Goal: Task Accomplishment & Management: Manage account settings

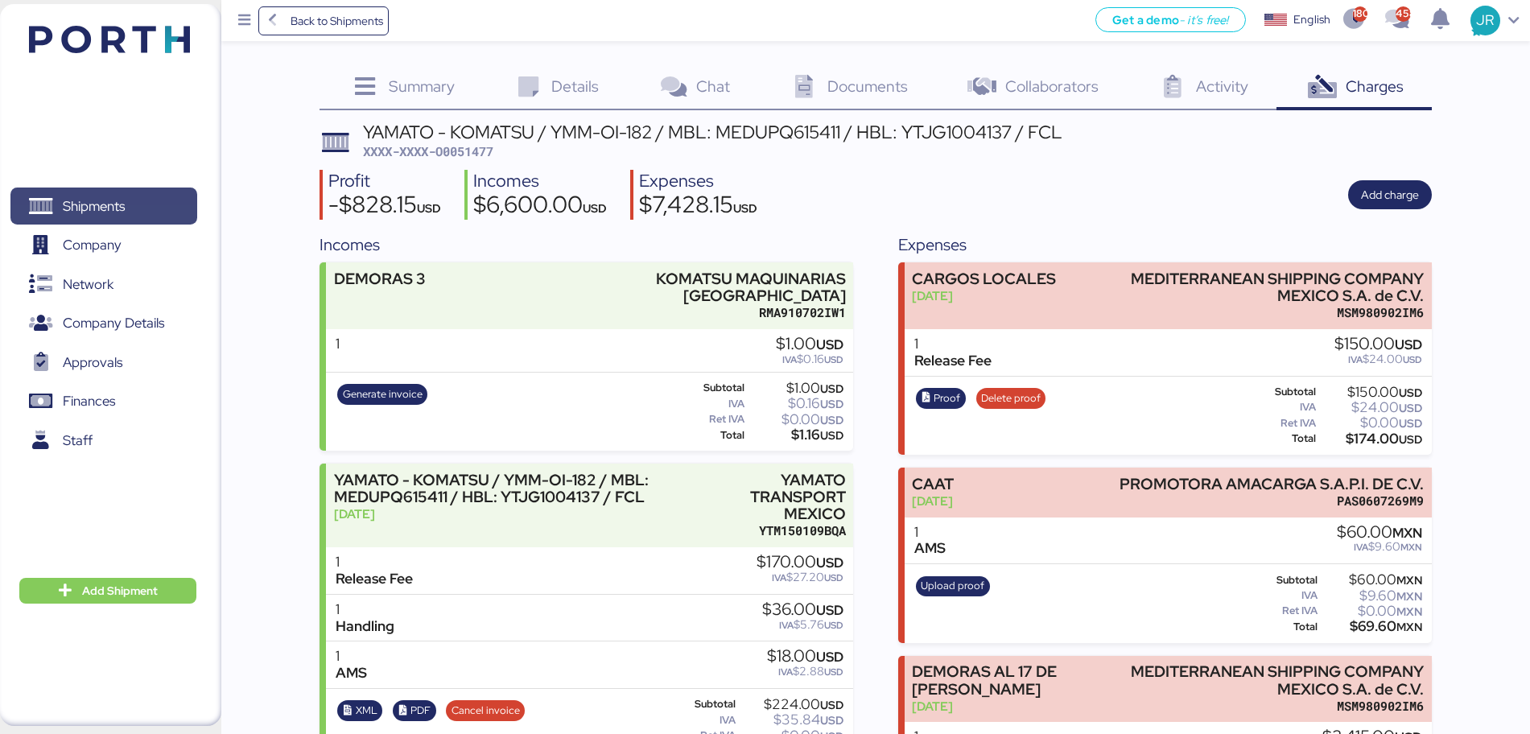
scroll to position [537, 0]
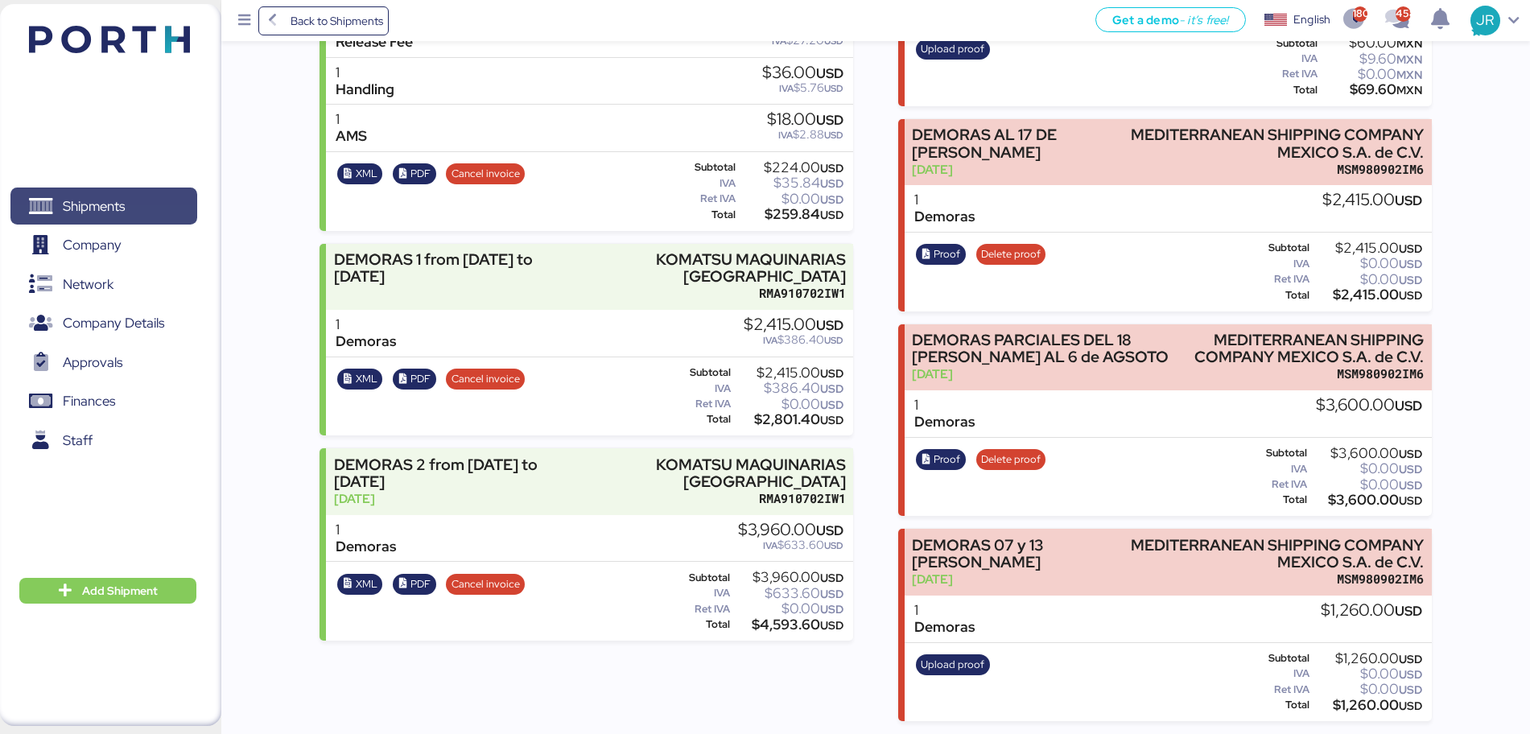
click at [82, 195] on span "Shipments" at bounding box center [94, 206] width 62 height 23
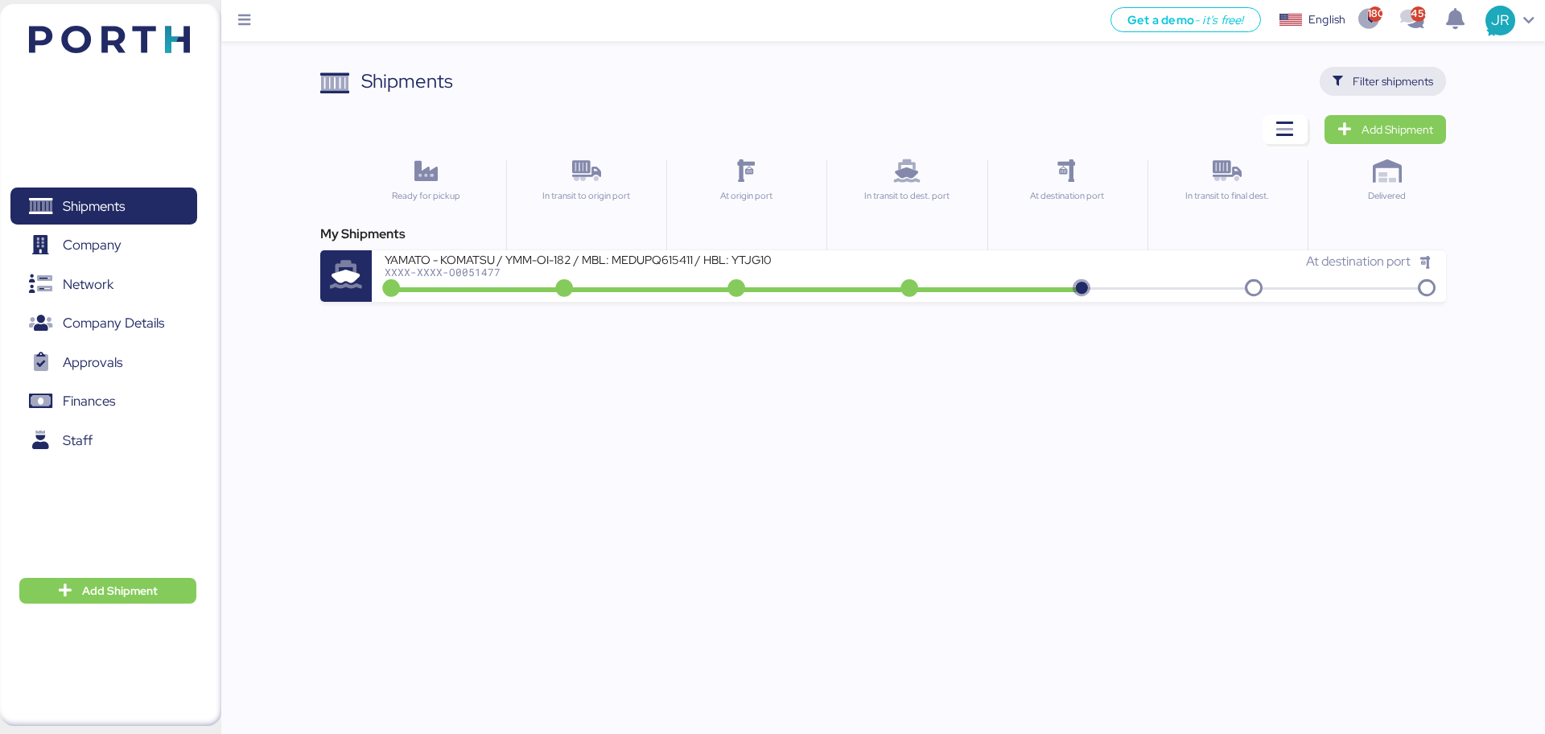
click at [1342, 77] on icon "button" at bounding box center [1338, 81] width 10 height 10
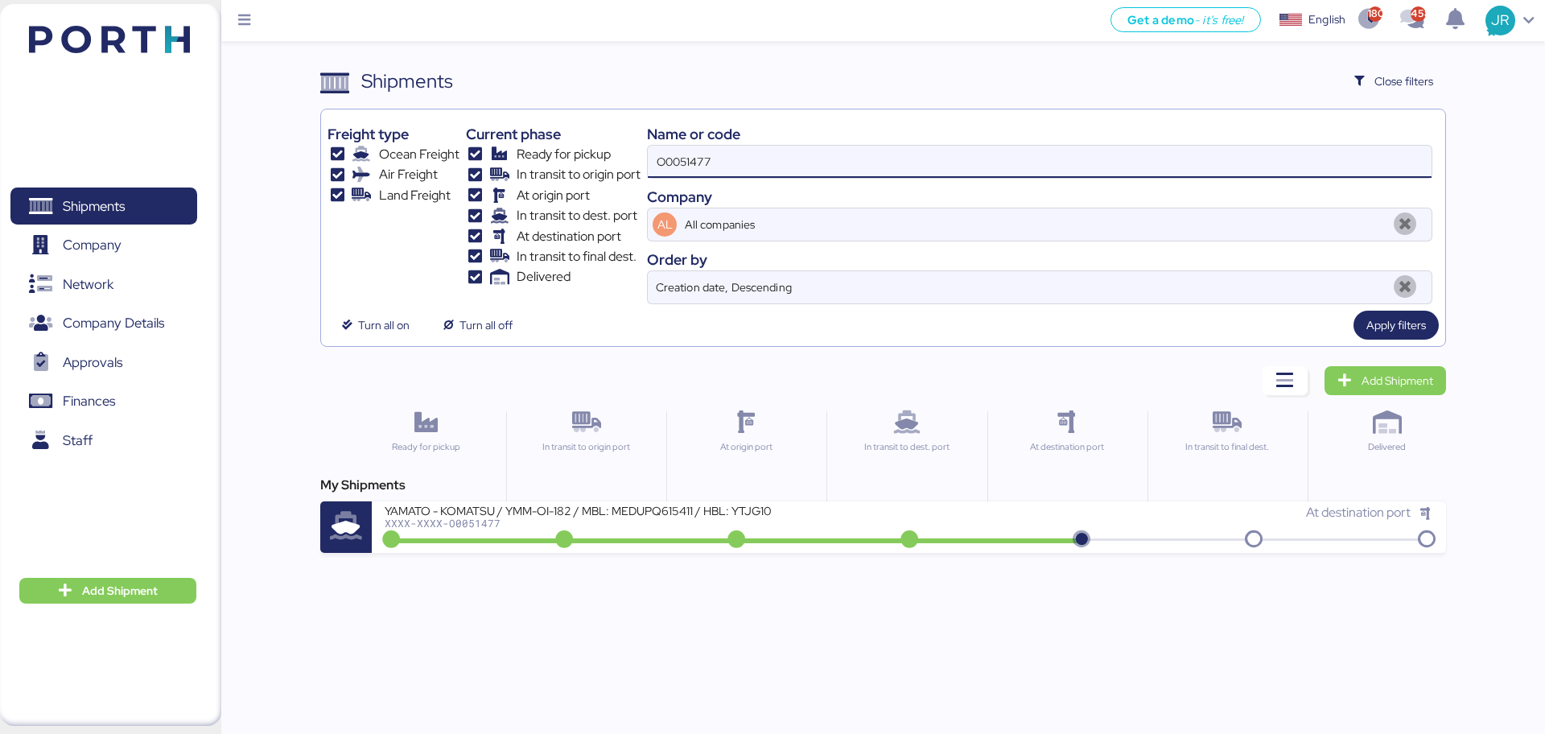
drag, startPoint x: 745, startPoint y: 153, endPoint x: 435, endPoint y: 179, distance: 310.9
click at [456, 179] on div "Freight type Ocean Freight Air Freight Land Freight Current phase Ready for pic…" at bounding box center [882, 210] width 1110 height 188
paste input "900"
type input "O0051900"
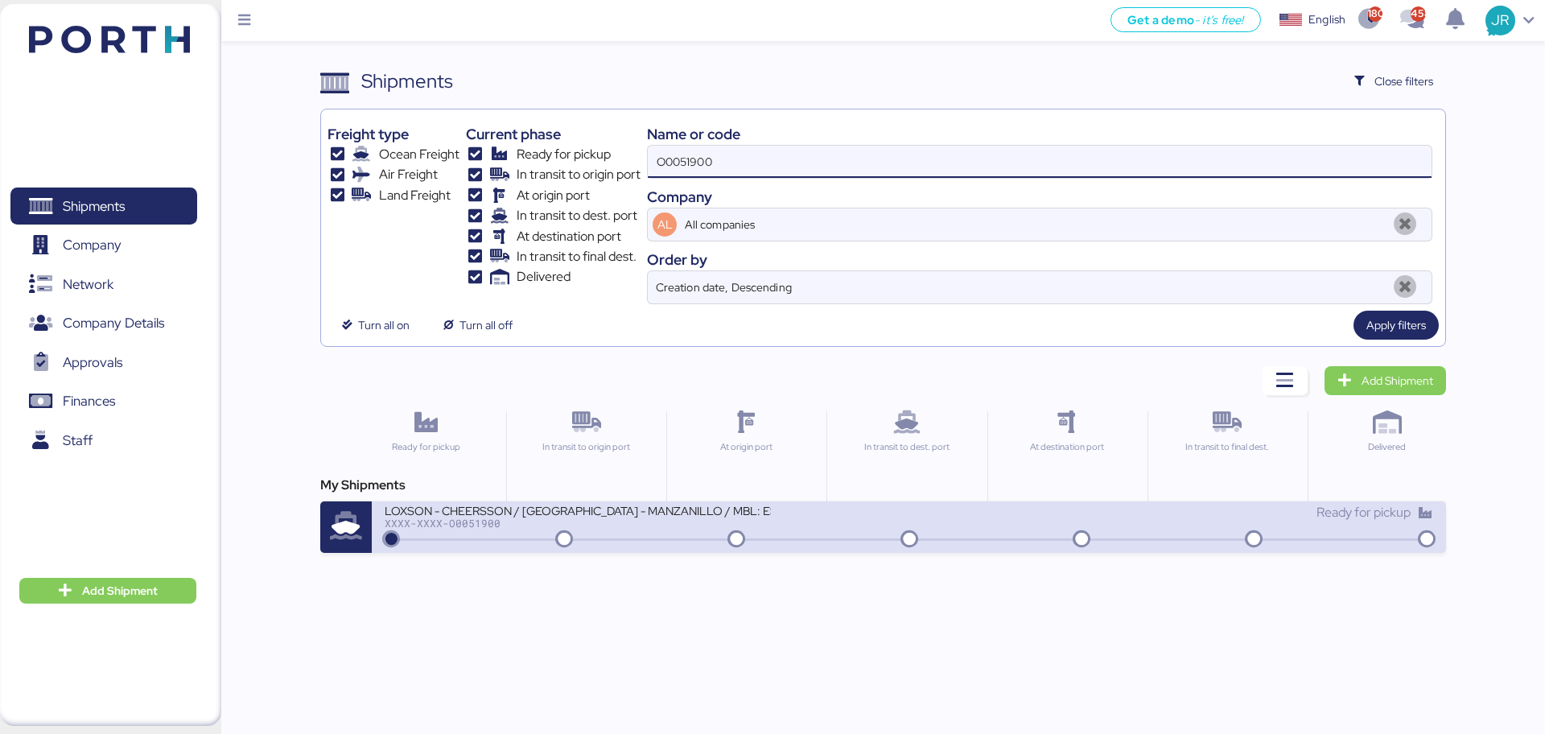
drag, startPoint x: 487, startPoint y: 513, endPoint x: 504, endPoint y: 495, distance: 24.5
click at [488, 510] on div "LOXSON - CHEERSSON / [GEOGRAPHIC_DATA] - MANZANILLO / MBL: ESLCHNSHG038926 - HB…" at bounding box center [578, 510] width 386 height 14
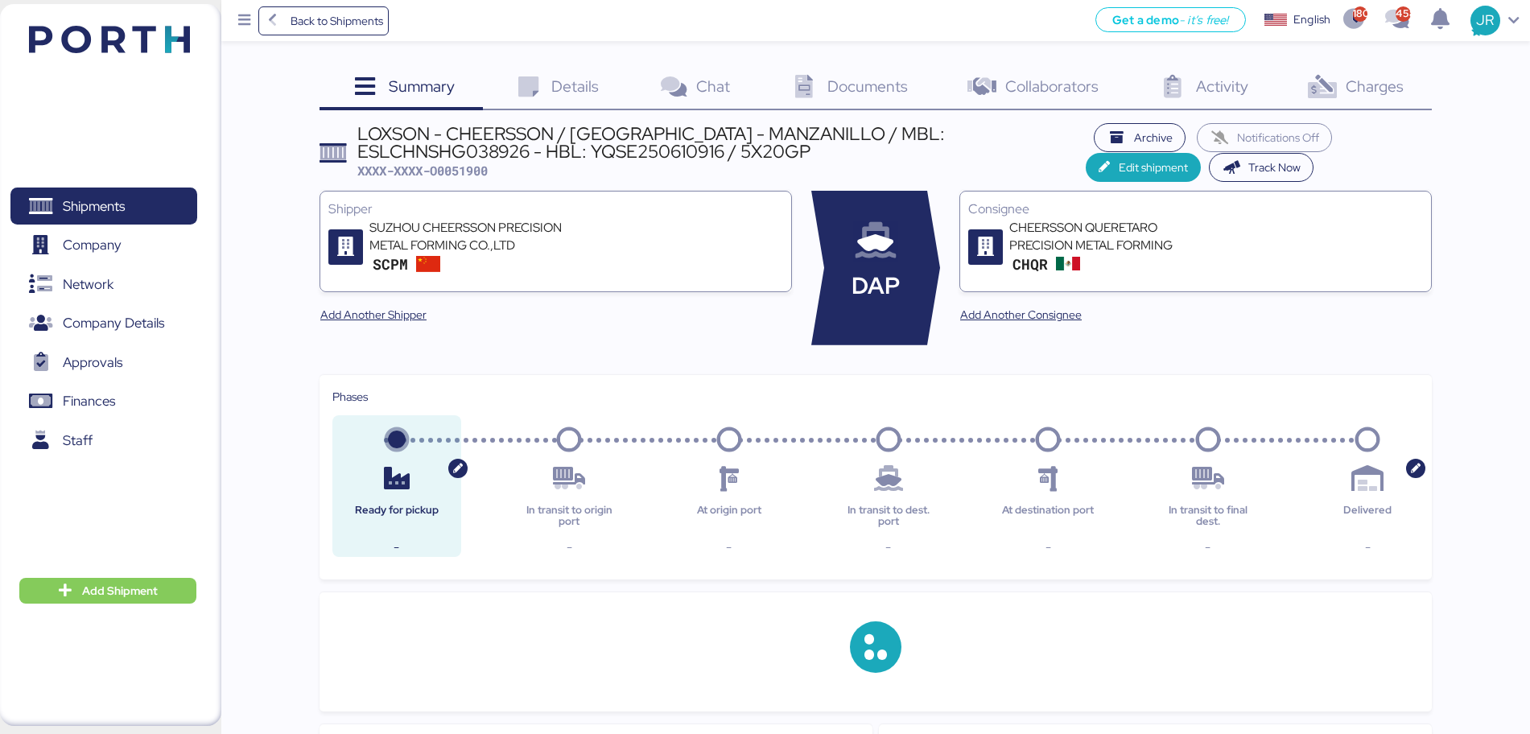
click at [1357, 91] on span "Charges" at bounding box center [1374, 86] width 58 height 21
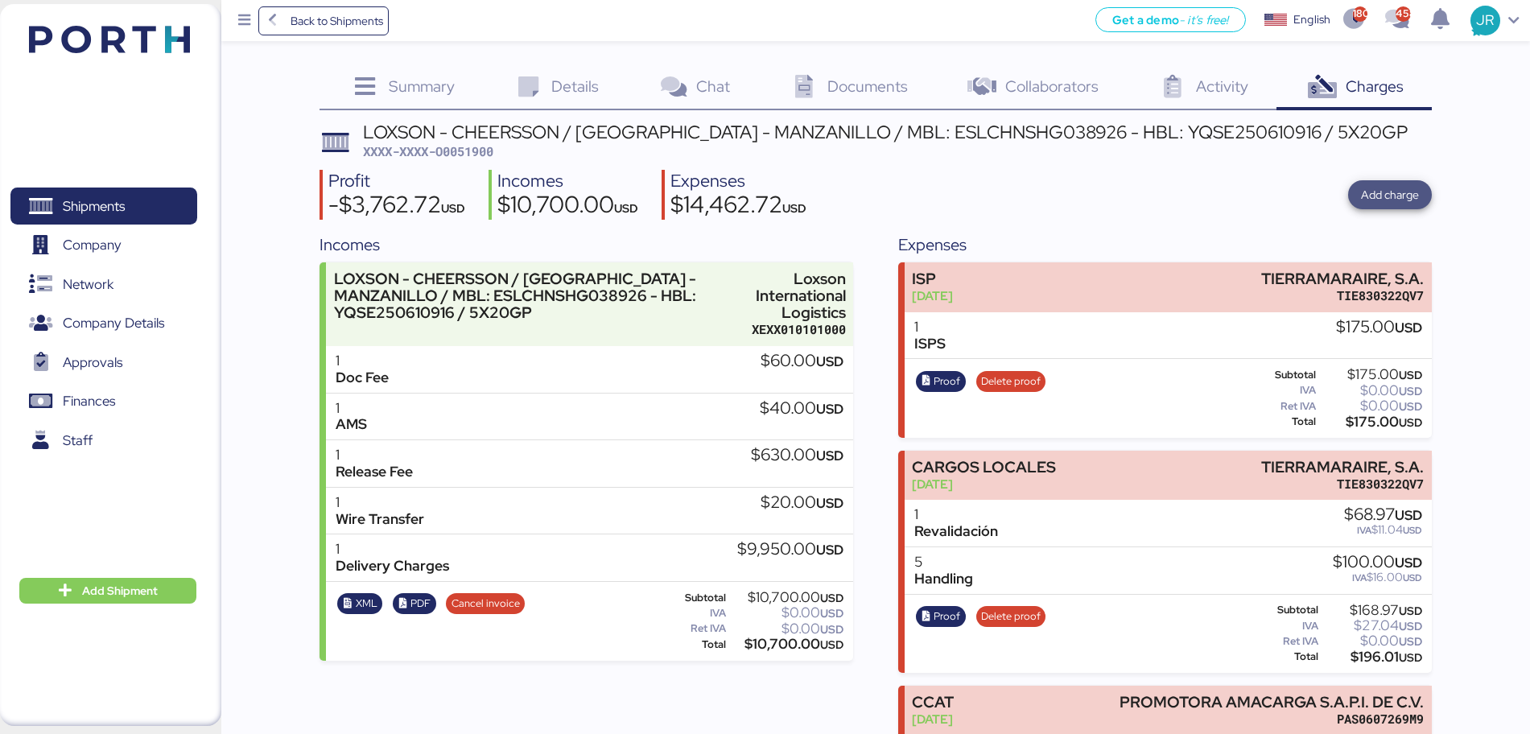
click at [1377, 190] on span "Add charge" at bounding box center [1390, 194] width 58 height 19
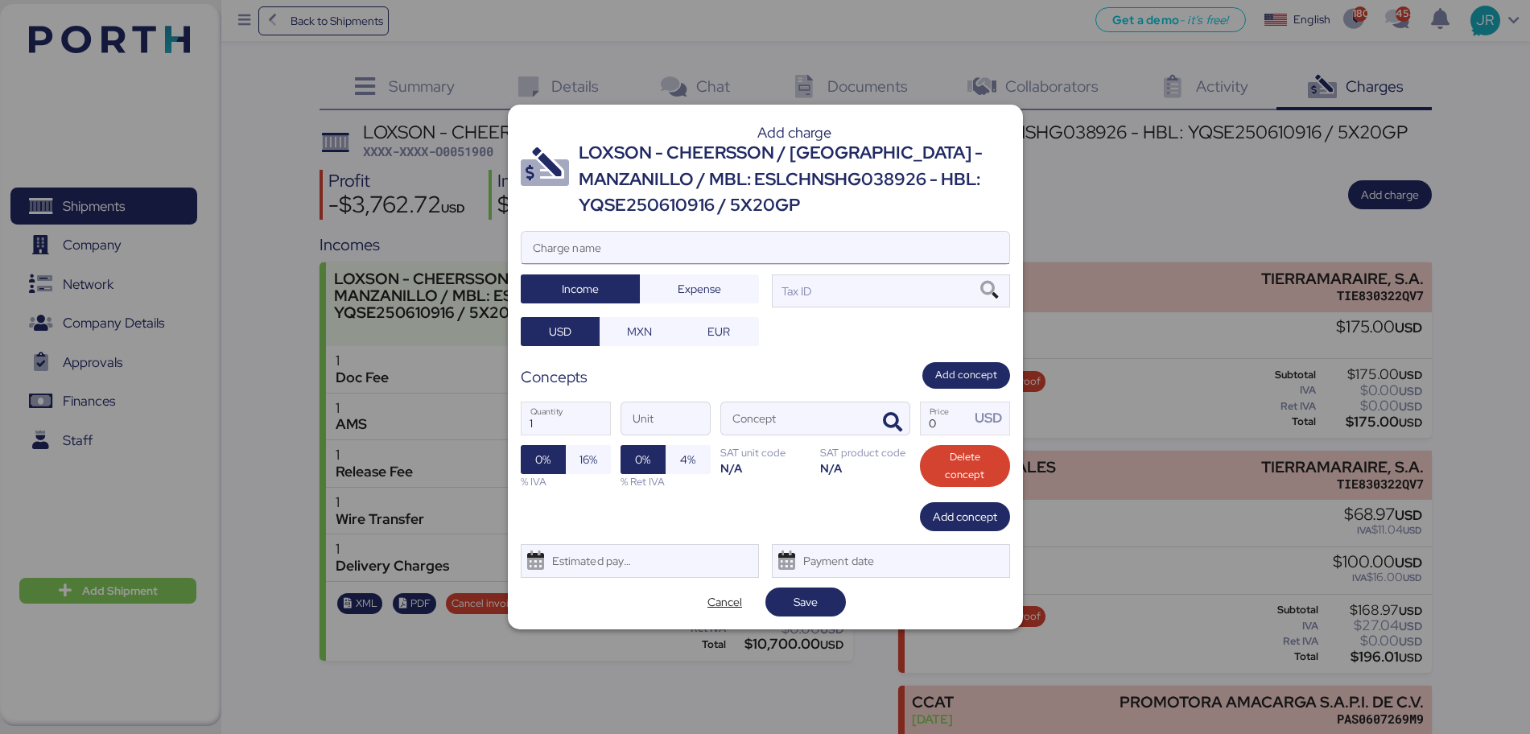
click at [601, 256] on input "Charge name" at bounding box center [765, 248] width 488 height 32
paste input "VIERNES 08, SABADO 09, DOLMINGO 10"
paste input "ESDU2224130, RFCU2245116"
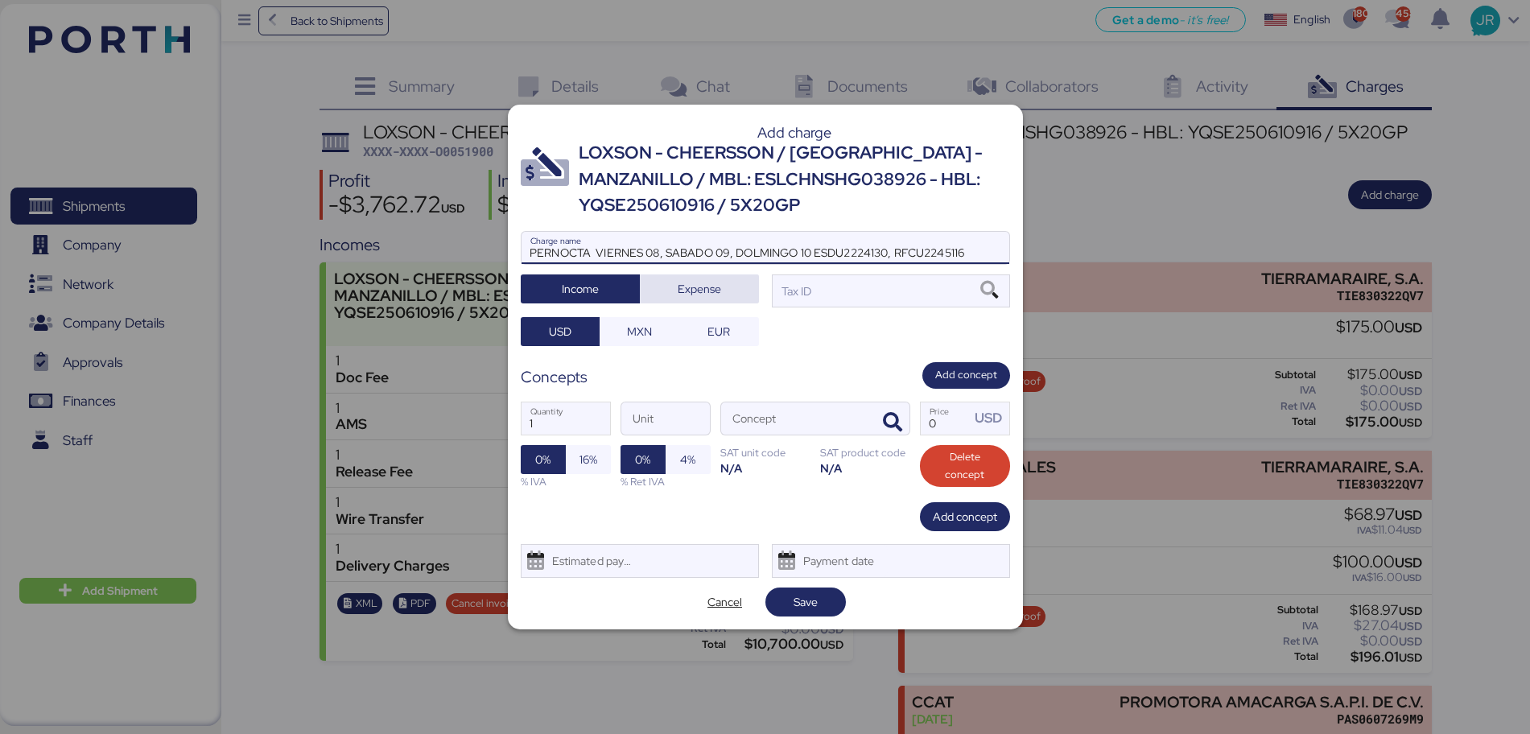
type input "PERNOCTA VIERNES 08, SABADO 09, DOLMINGO 10 ESDU2224130, RFCU2245116"
click at [727, 286] on span "Expense" at bounding box center [699, 289] width 93 height 23
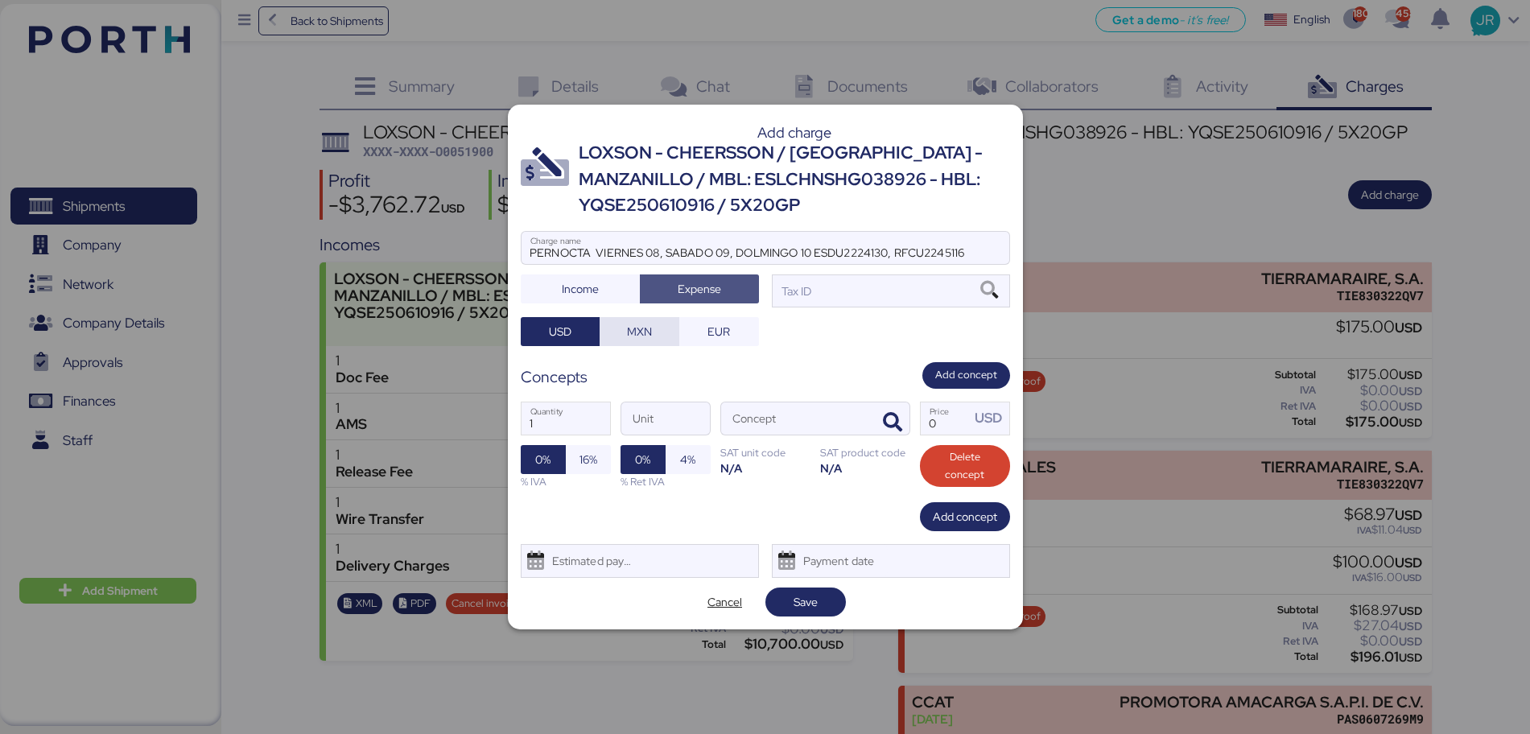
click at [649, 331] on span "MXN" at bounding box center [639, 331] width 25 height 19
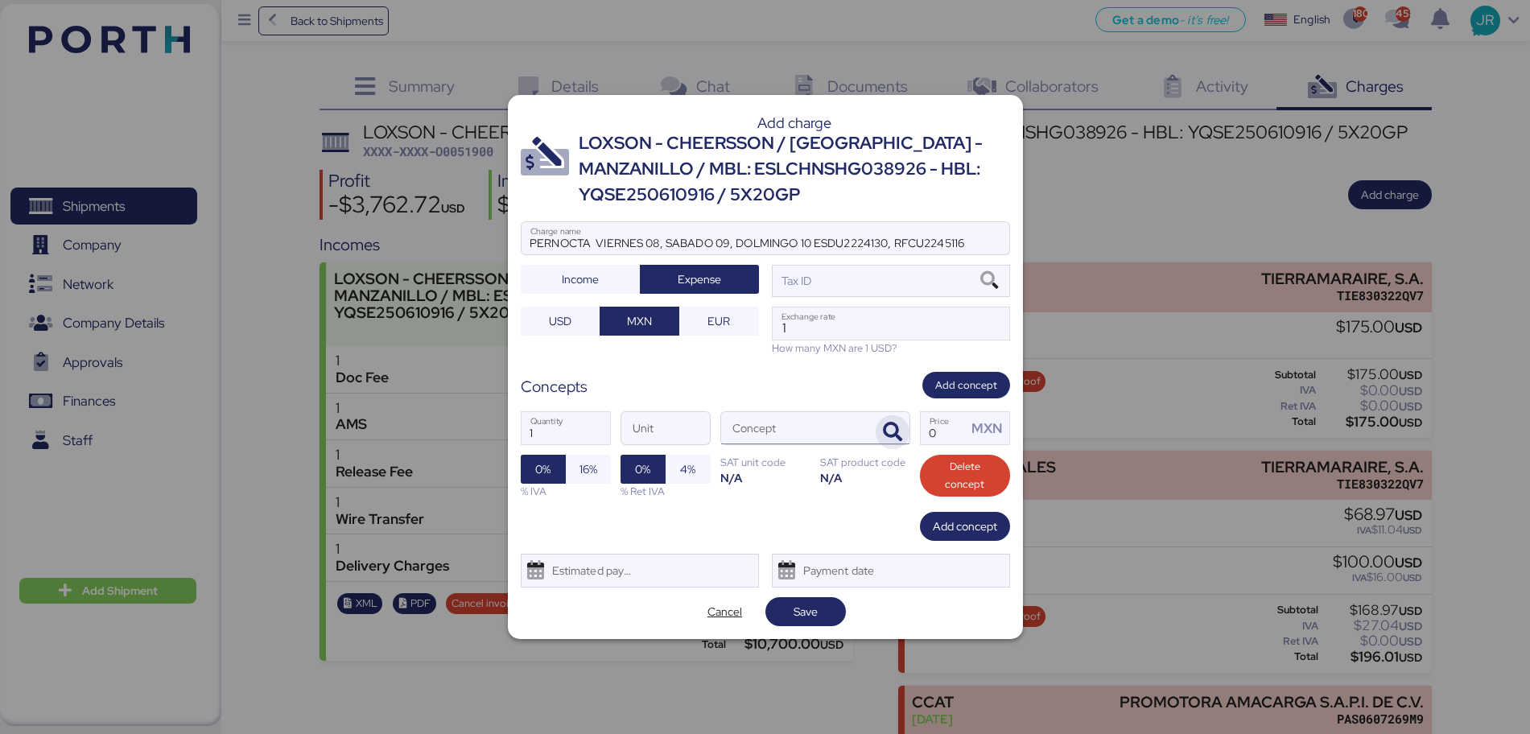
click at [888, 430] on icon "button" at bounding box center [892, 431] width 19 height 19
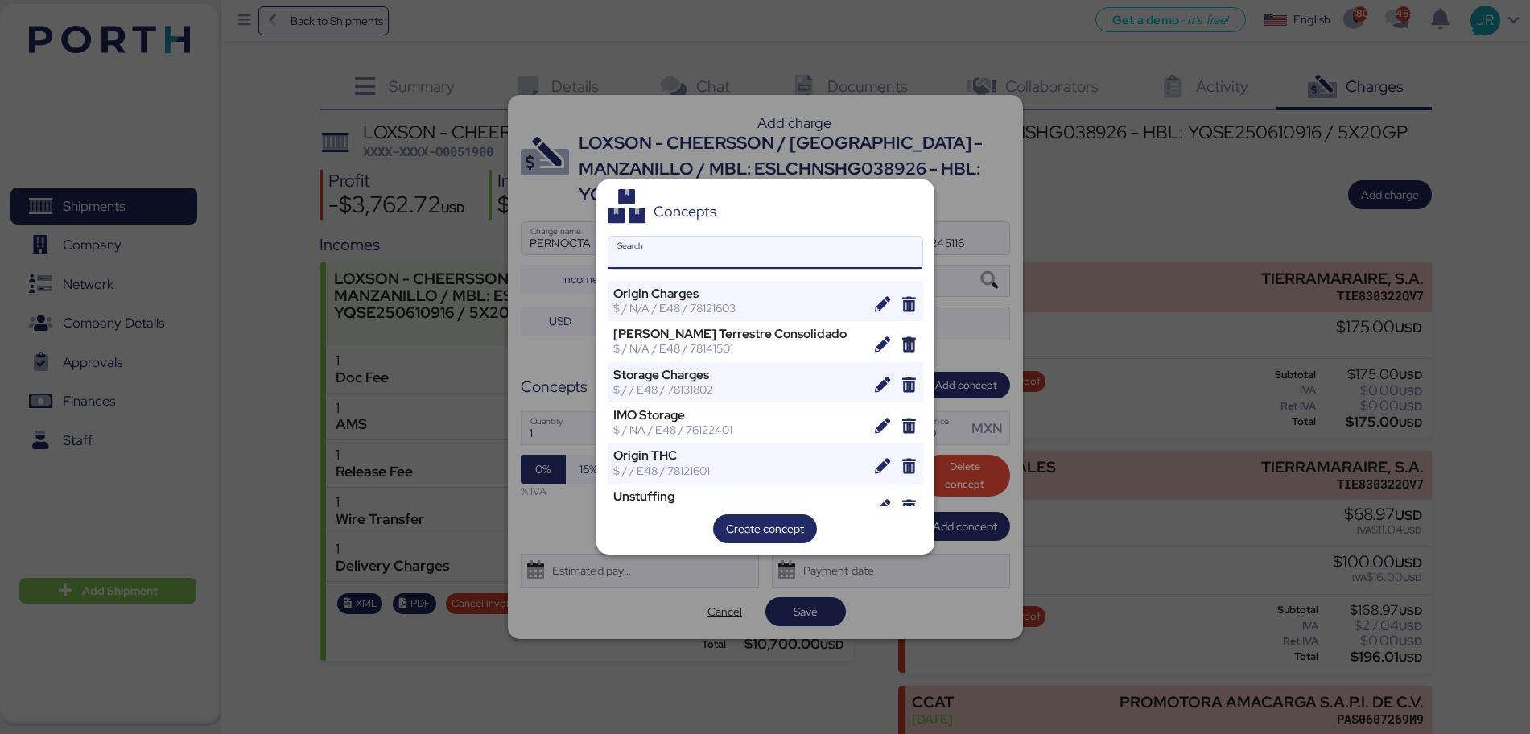
click at [628, 245] on input "Search" at bounding box center [765, 253] width 314 height 32
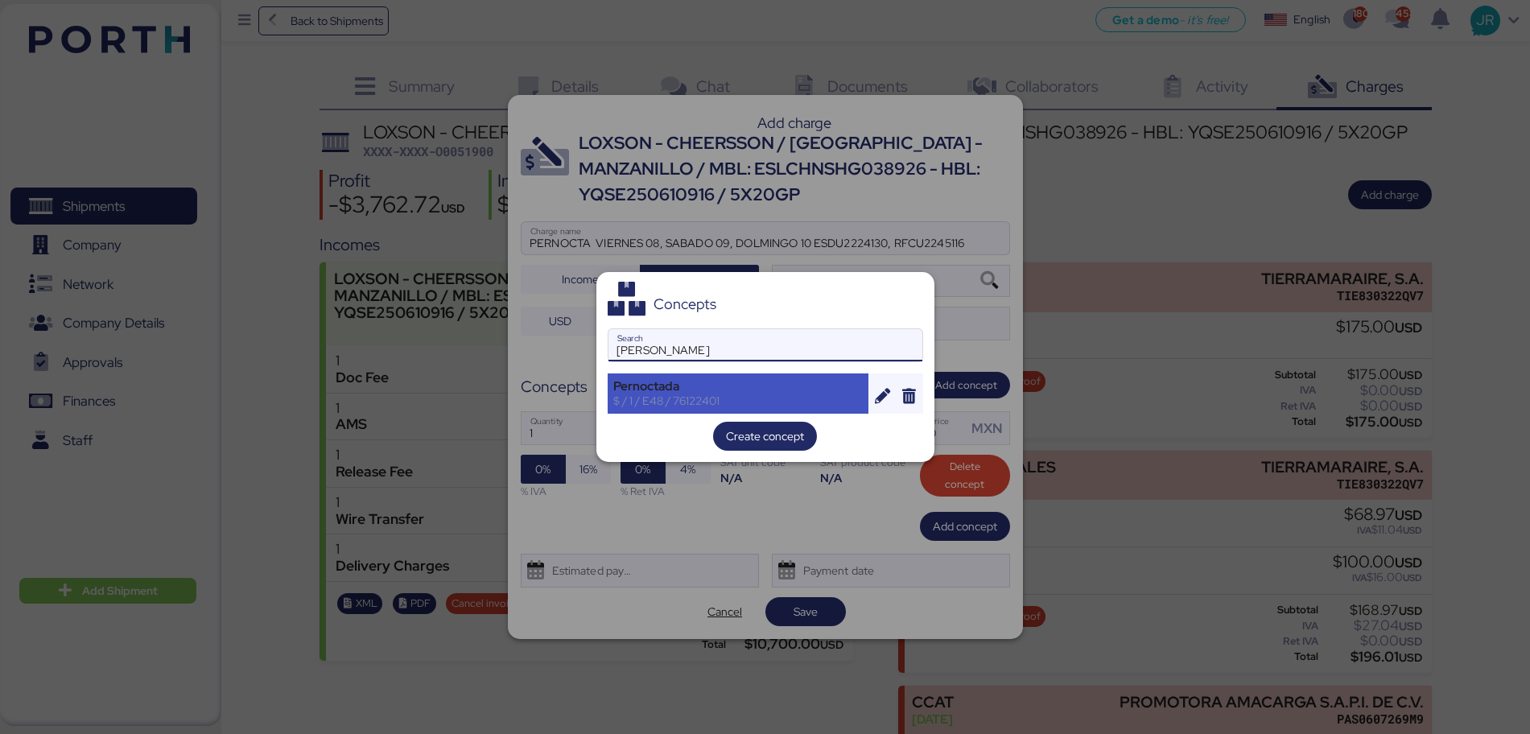
type input "[PERSON_NAME]"
click at [700, 398] on div "$ / 1 / E48 / 76122401" at bounding box center [738, 400] width 250 height 14
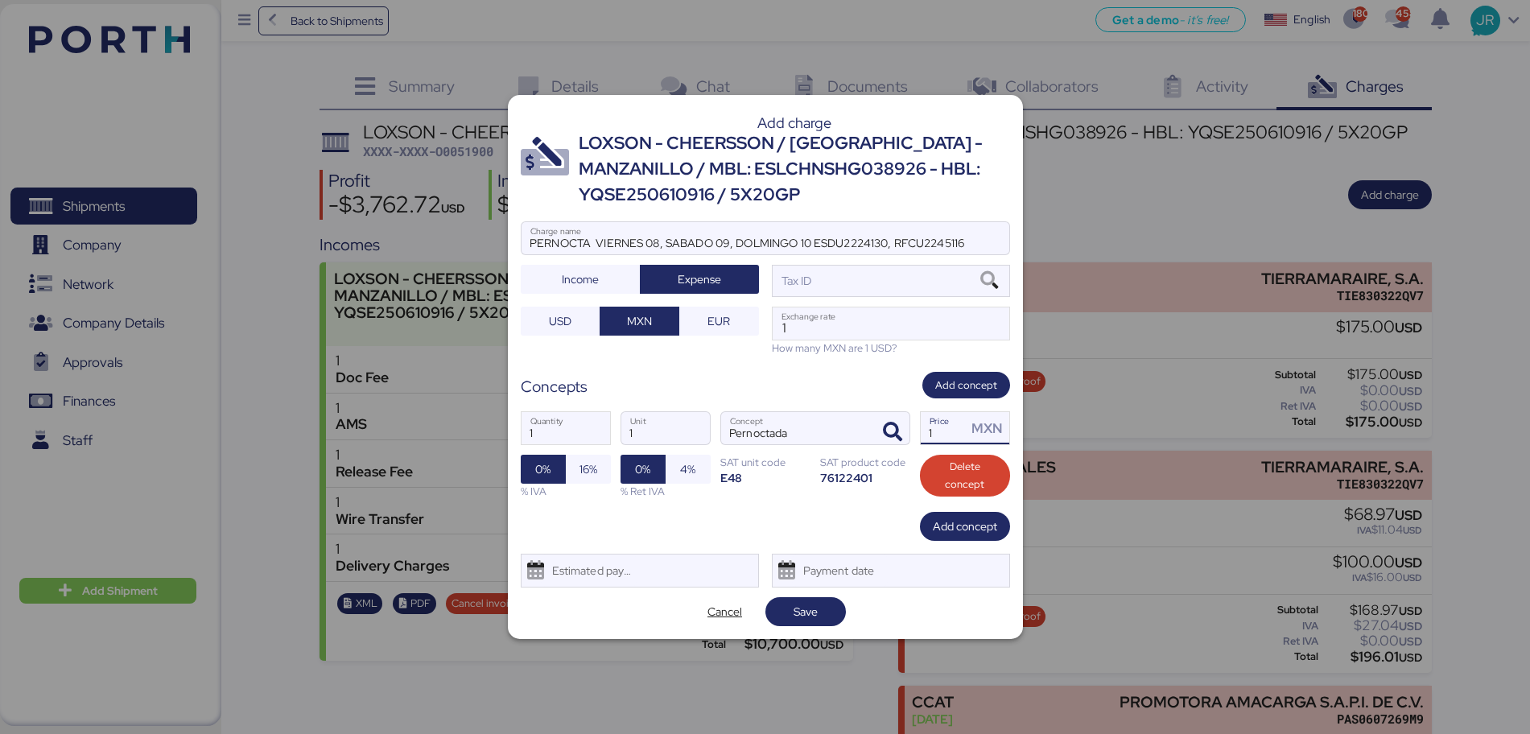
click at [936, 437] on input "1" at bounding box center [944, 428] width 47 height 32
type input "27000"
drag, startPoint x: 595, startPoint y: 468, endPoint x: 615, endPoint y: 536, distance: 71.3
click at [594, 468] on span "16%" at bounding box center [588, 468] width 18 height 19
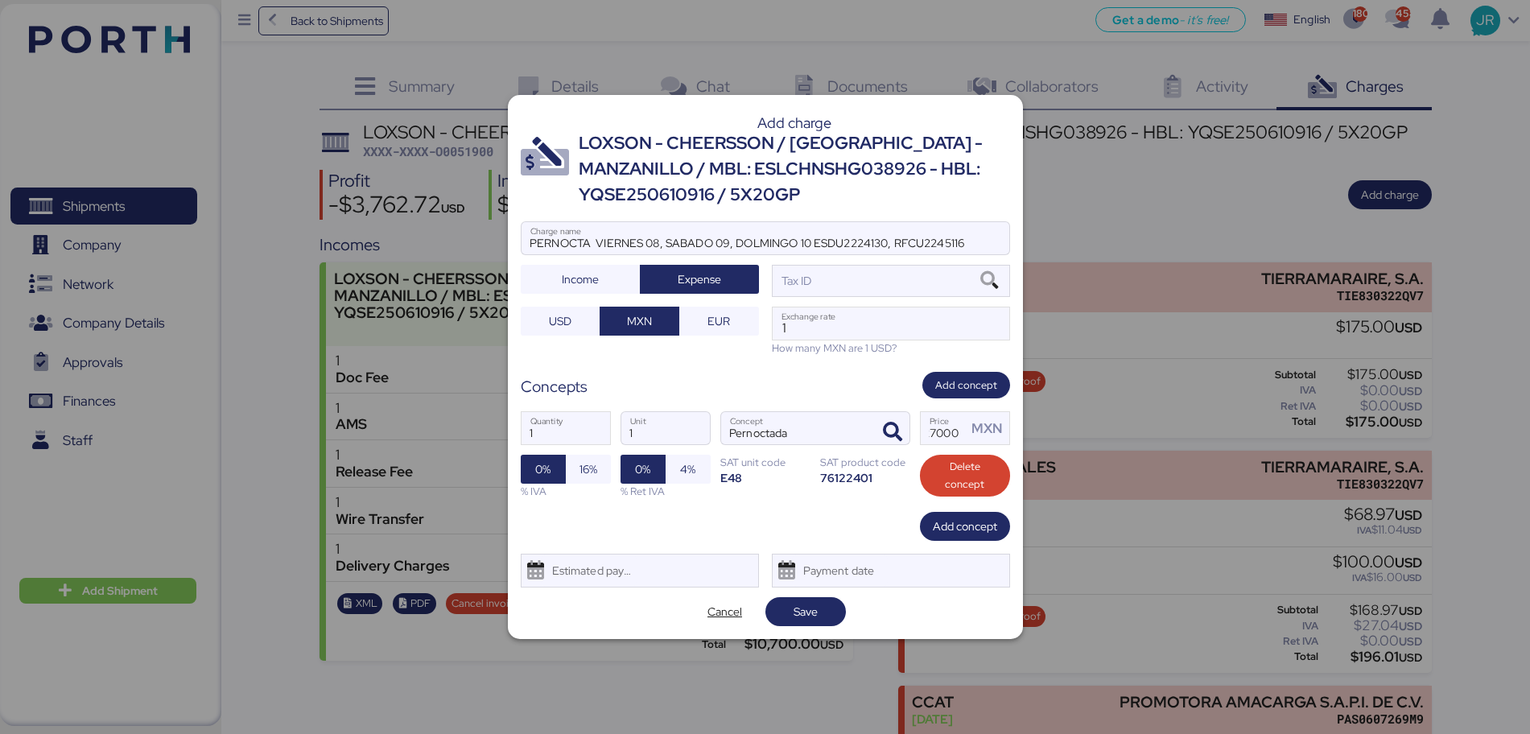
scroll to position [0, 0]
click at [619, 553] on div "Add charge LOXSON - CHEERSSON / [GEOGRAPHIC_DATA] - MANZANILLO / MBL: ESLCHNSHG…" at bounding box center [765, 367] width 515 height 545
click at [614, 573] on div "Estimated payment date" at bounding box center [589, 570] width 96 height 32
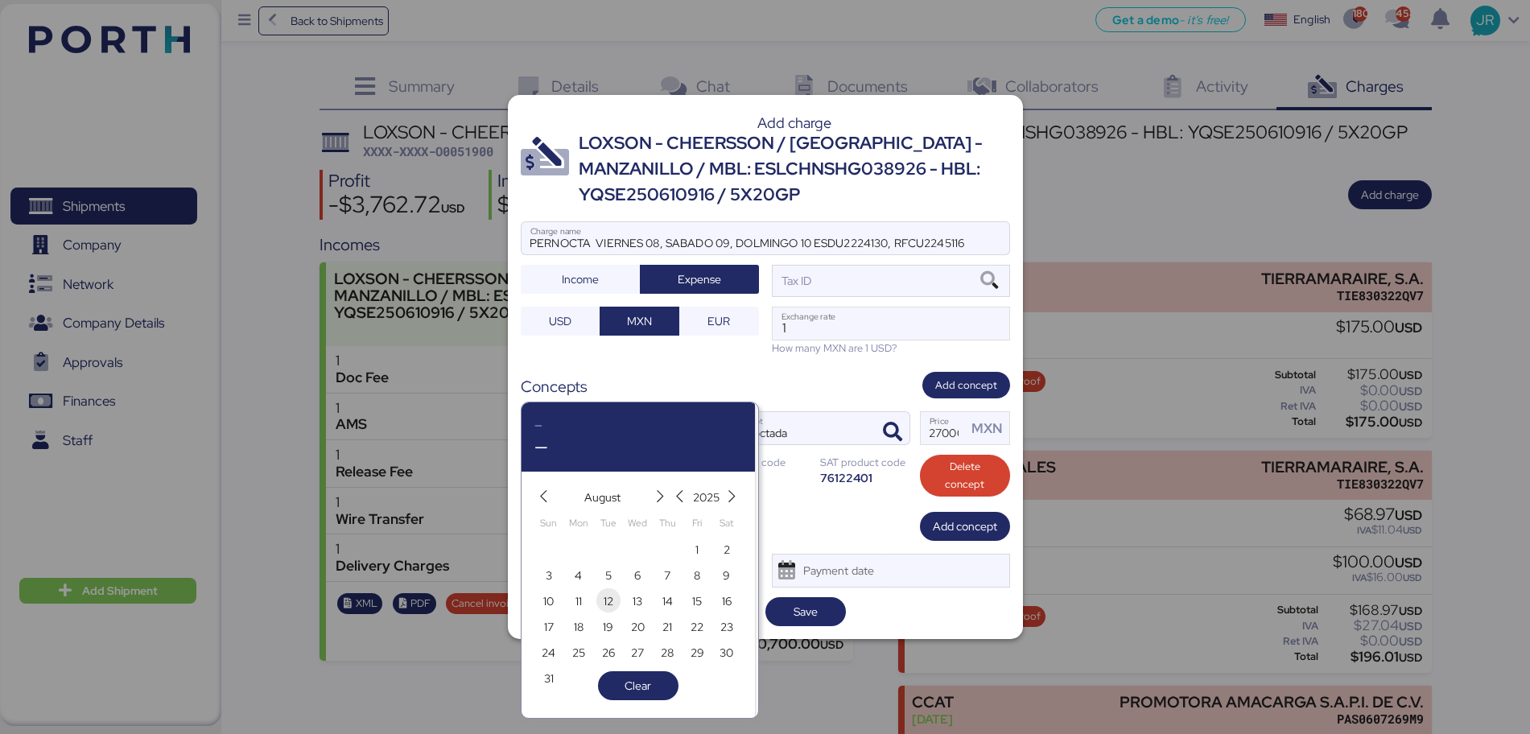
click at [604, 592] on span "12" at bounding box center [609, 600] width 10 height 19
type input "[DATE]"
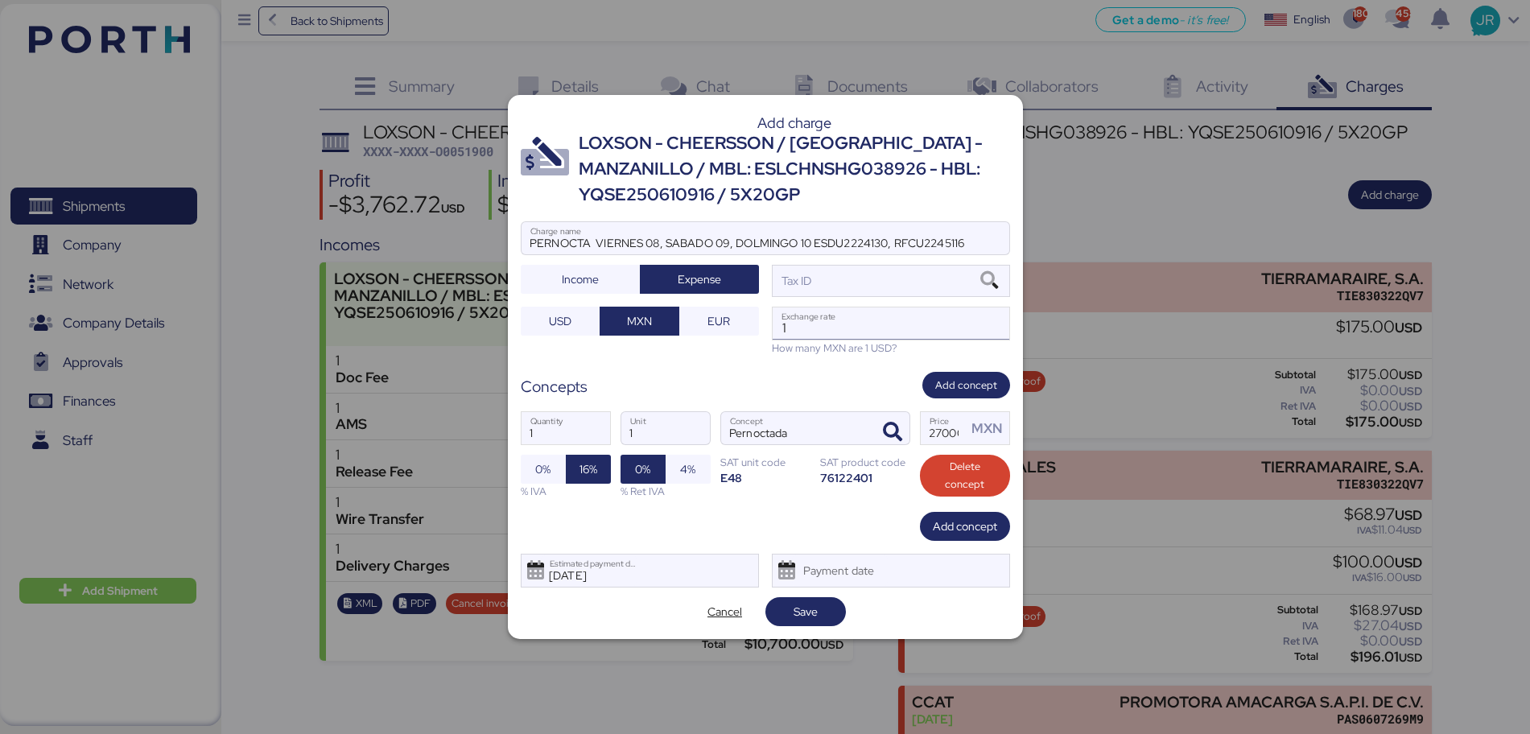
click at [848, 327] on input "1" at bounding box center [890, 323] width 237 height 32
paste input "18.6800"
type input "18.68"
click at [988, 277] on icon at bounding box center [988, 281] width 27 height 18
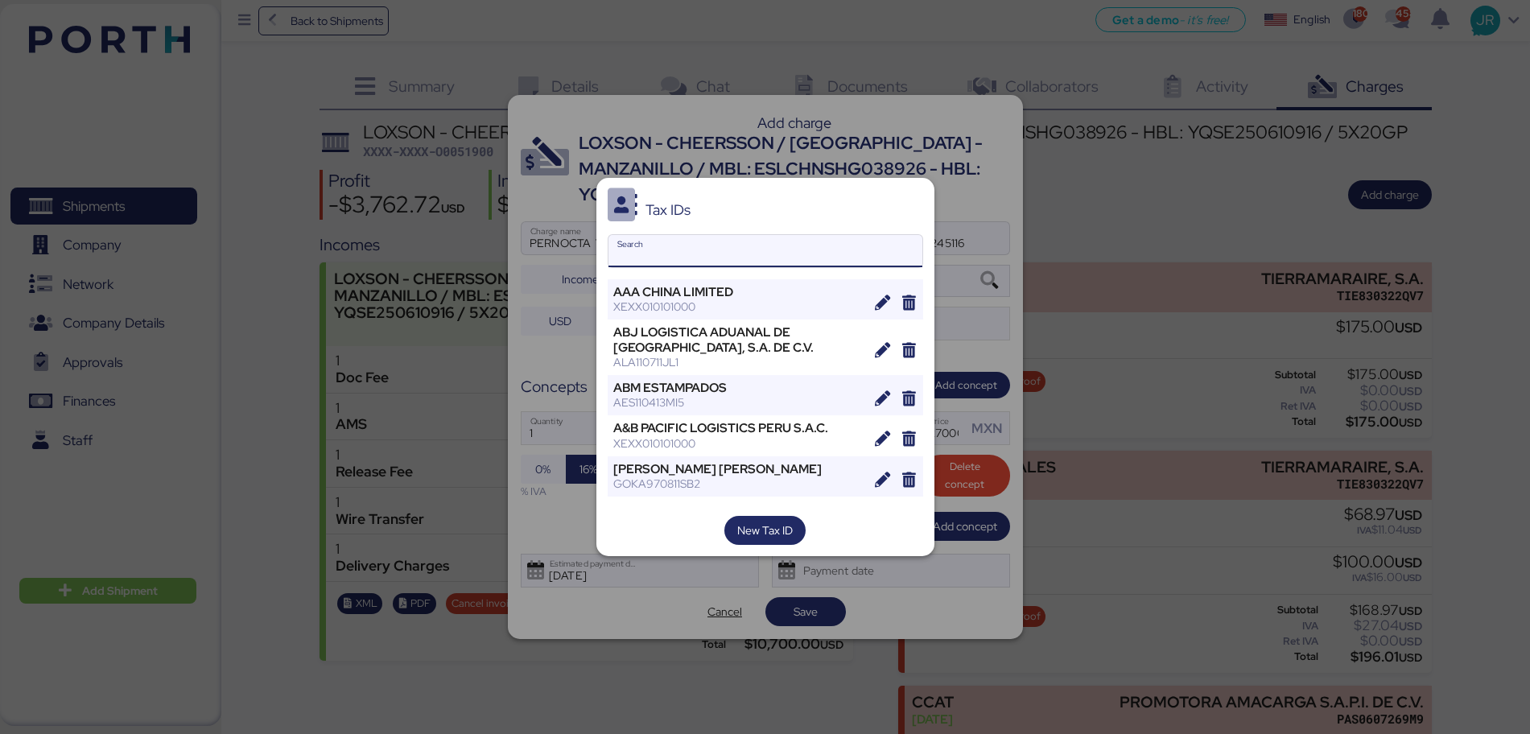
click at [636, 259] on input "Search" at bounding box center [765, 251] width 314 height 32
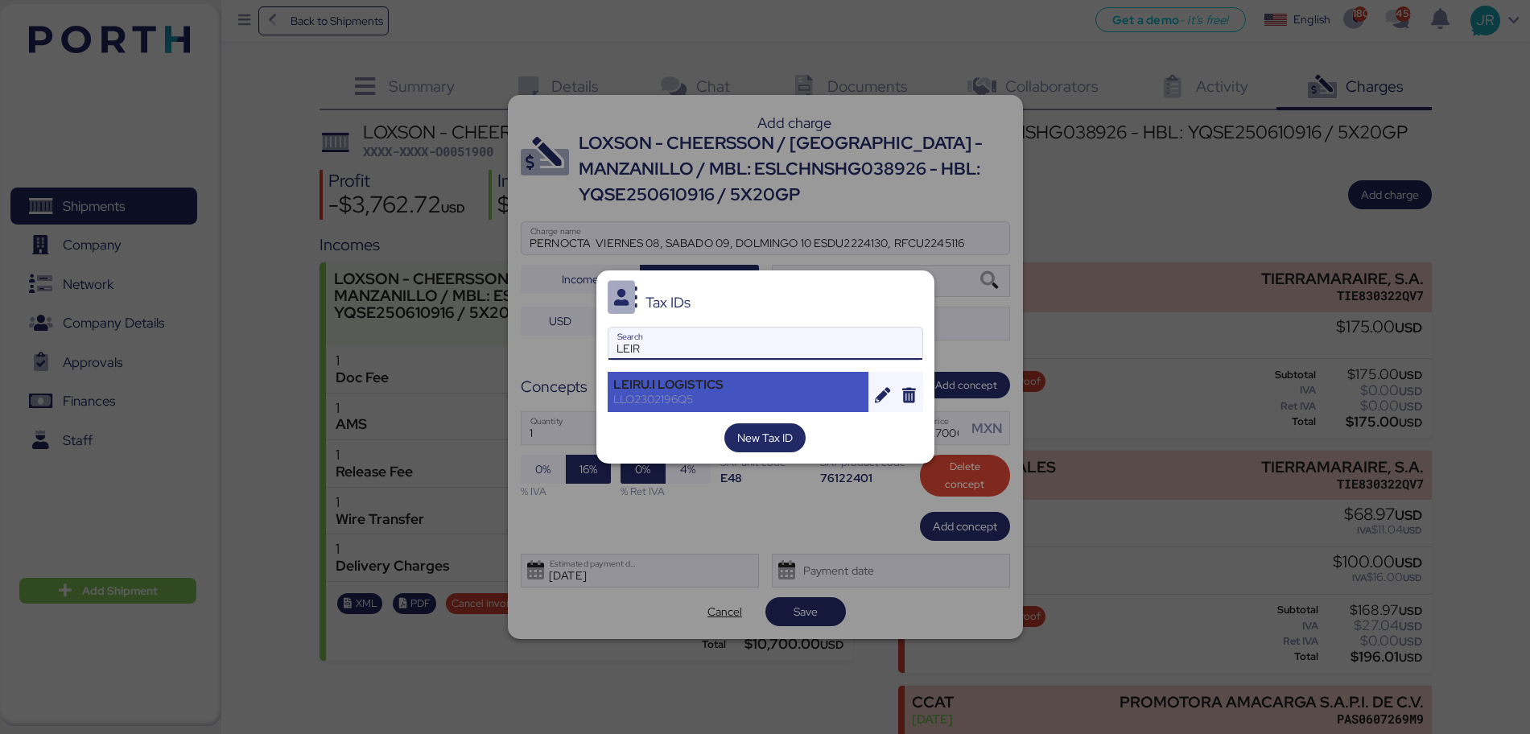
type input "LEIR"
click at [698, 386] on div "LEIRU.I LOGISTICS" at bounding box center [738, 384] width 250 height 14
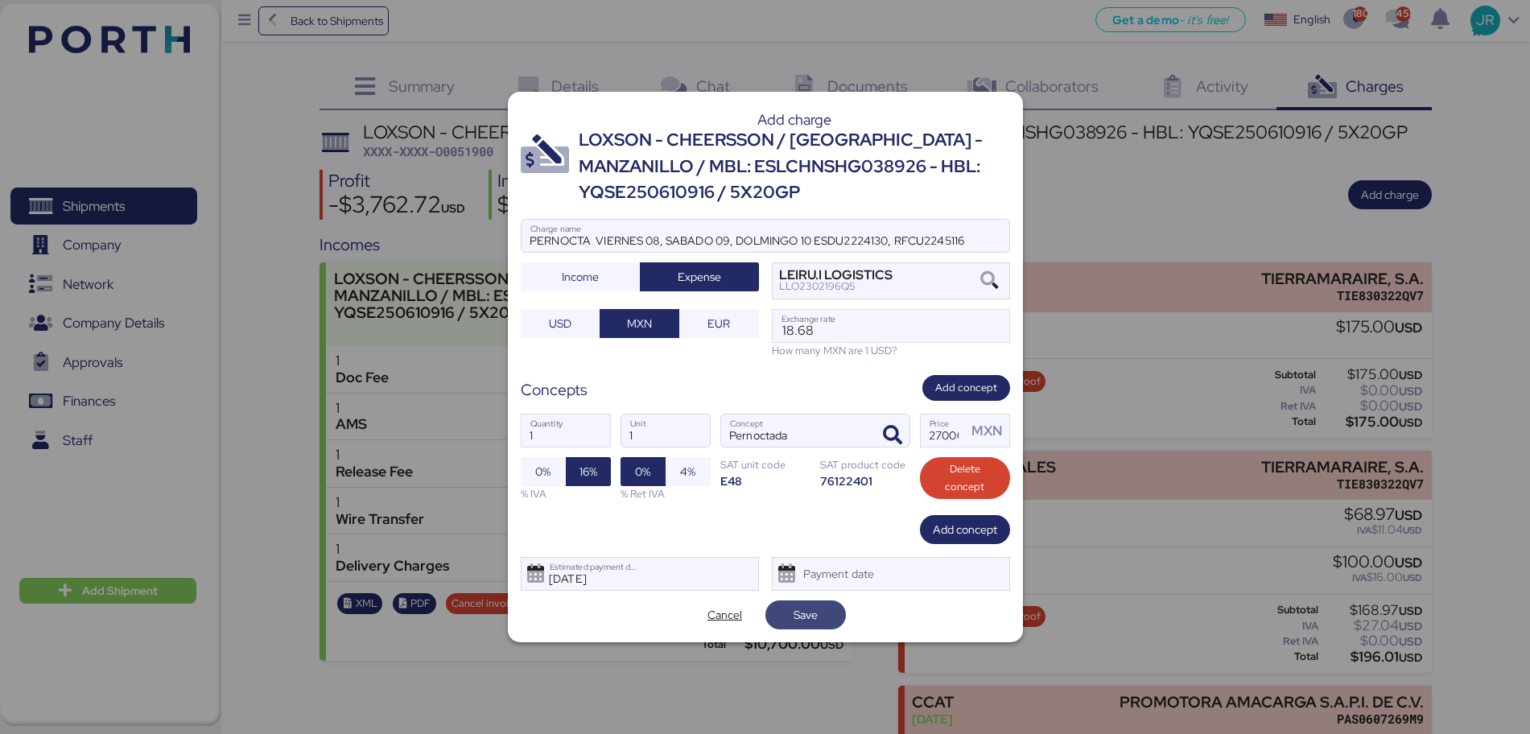
click at [802, 613] on span "Save" at bounding box center [805, 614] width 24 height 19
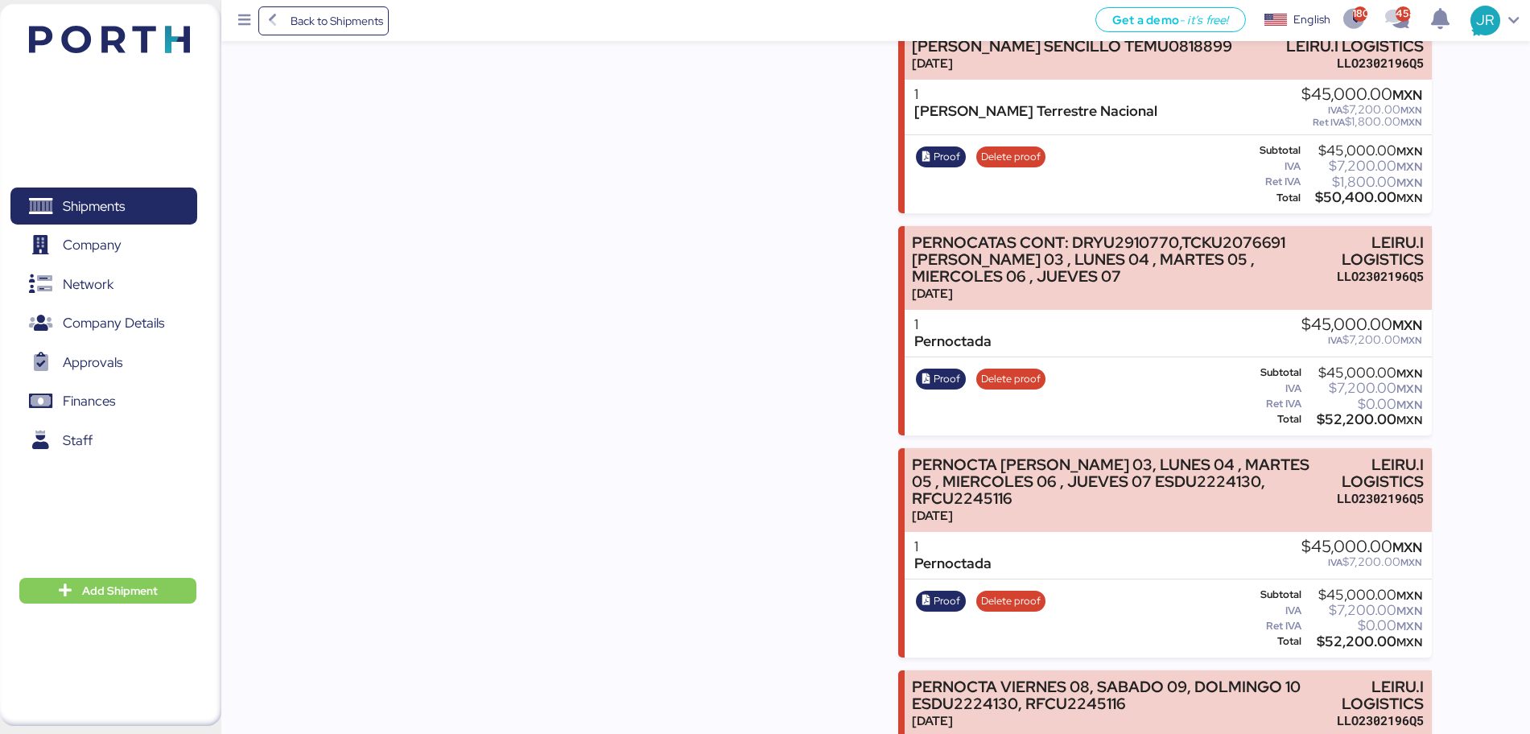
scroll to position [1378, 0]
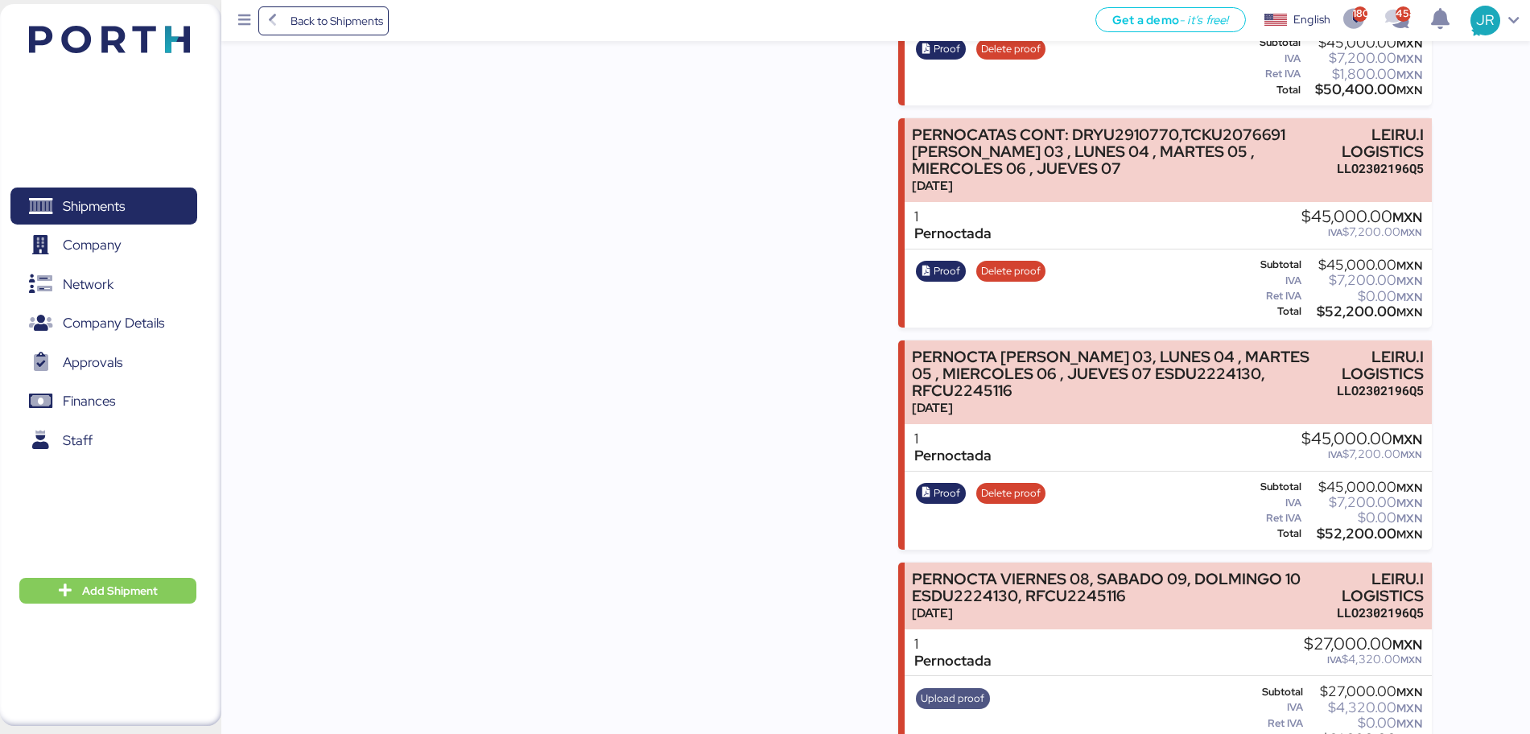
click at [920, 688] on span "Upload proof" at bounding box center [953, 698] width 74 height 21
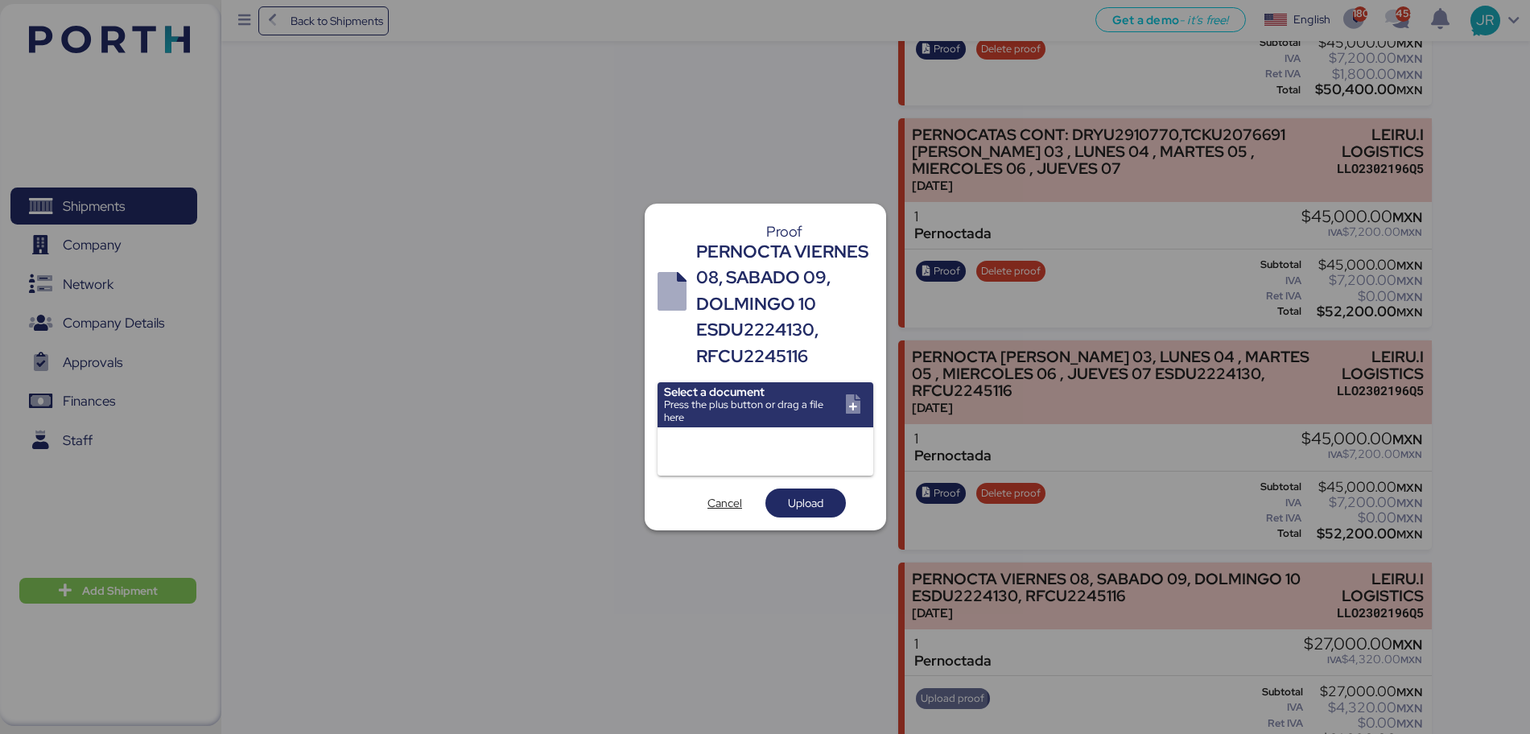
scroll to position [0, 0]
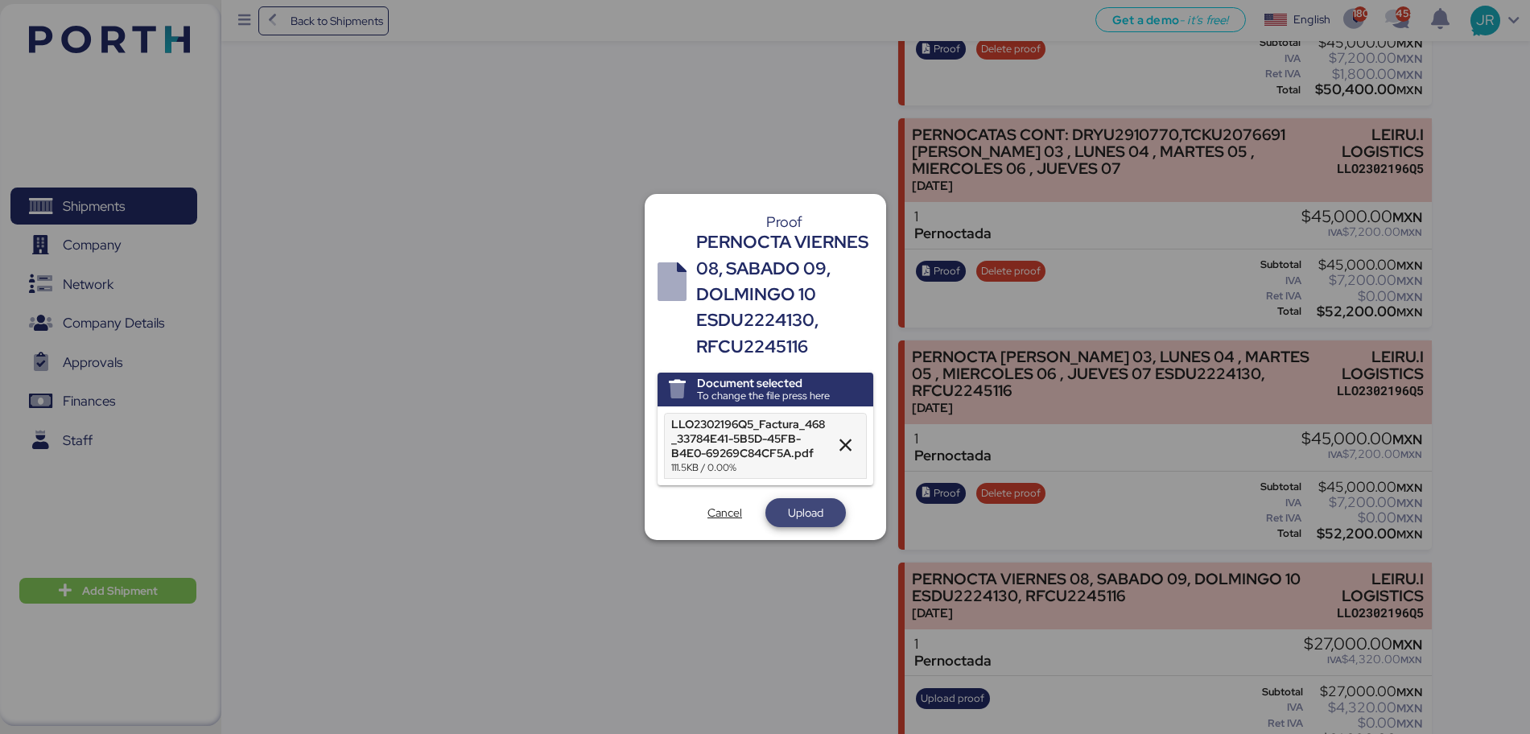
click at [812, 511] on span "Upload" at bounding box center [805, 512] width 35 height 19
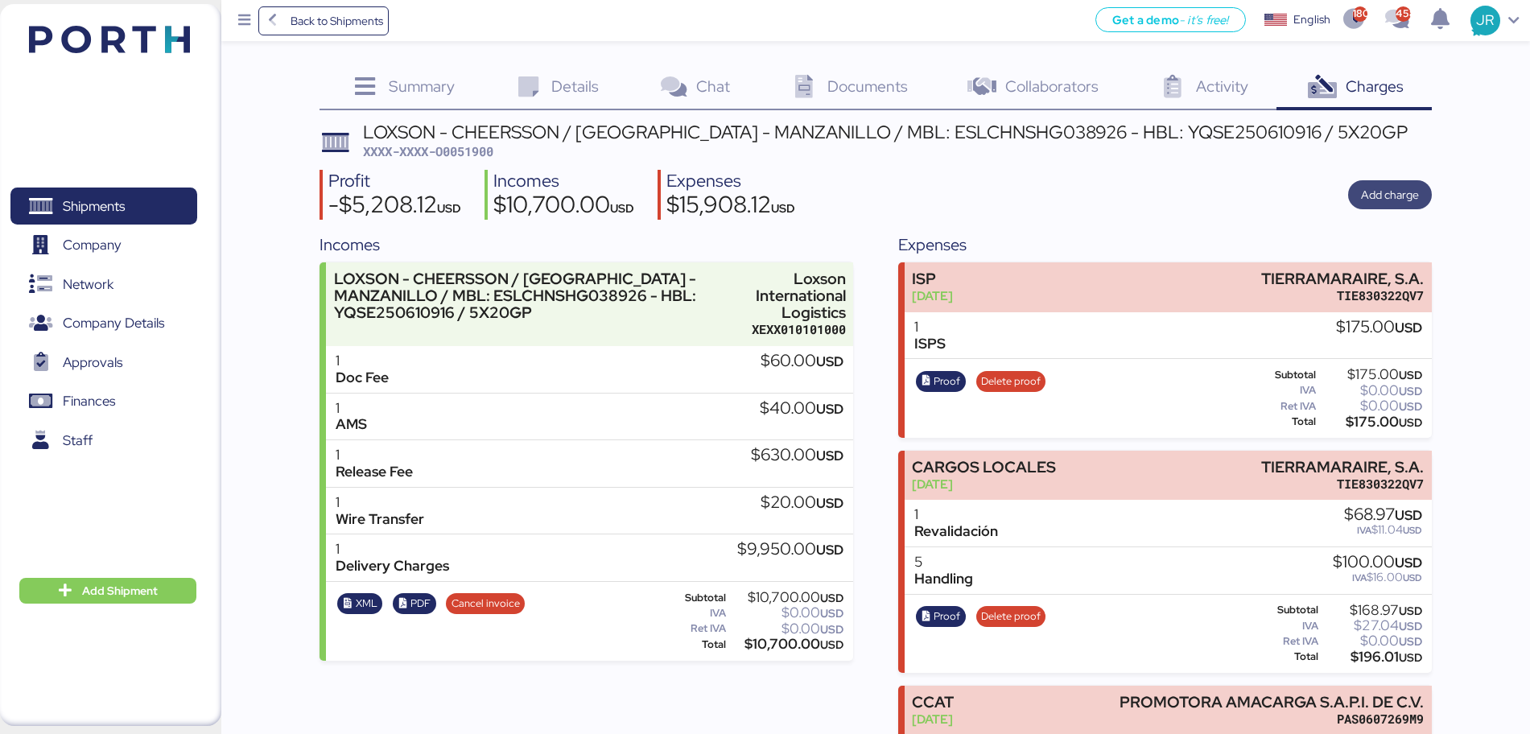
click at [1385, 193] on span "Add charge" at bounding box center [1390, 194] width 58 height 19
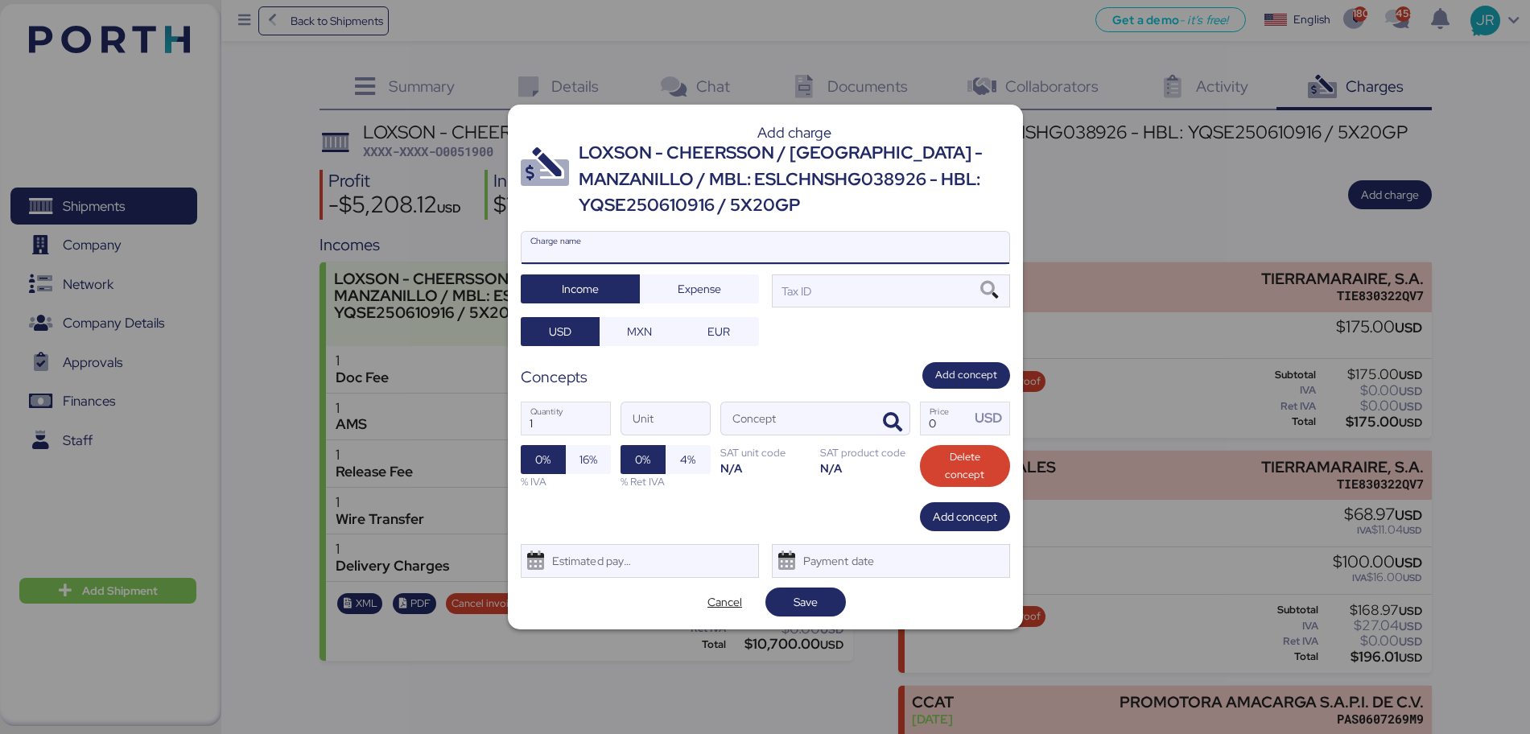
click at [635, 247] on input "Charge name" at bounding box center [765, 248] width 488 height 32
paste input "#DRYU2910770,TCKU2076691"
click at [529, 246] on input "#DRYU2910770,TCKU2076691" at bounding box center [765, 248] width 488 height 32
paste input "VIERNES 08, SABADO 09, DOMINGI 10."
click at [527, 253] on input "VIERNES 08, SABADO 09, DOMINGI 10.#DRYU2910770,TCKU2076691" at bounding box center [765, 248] width 488 height 32
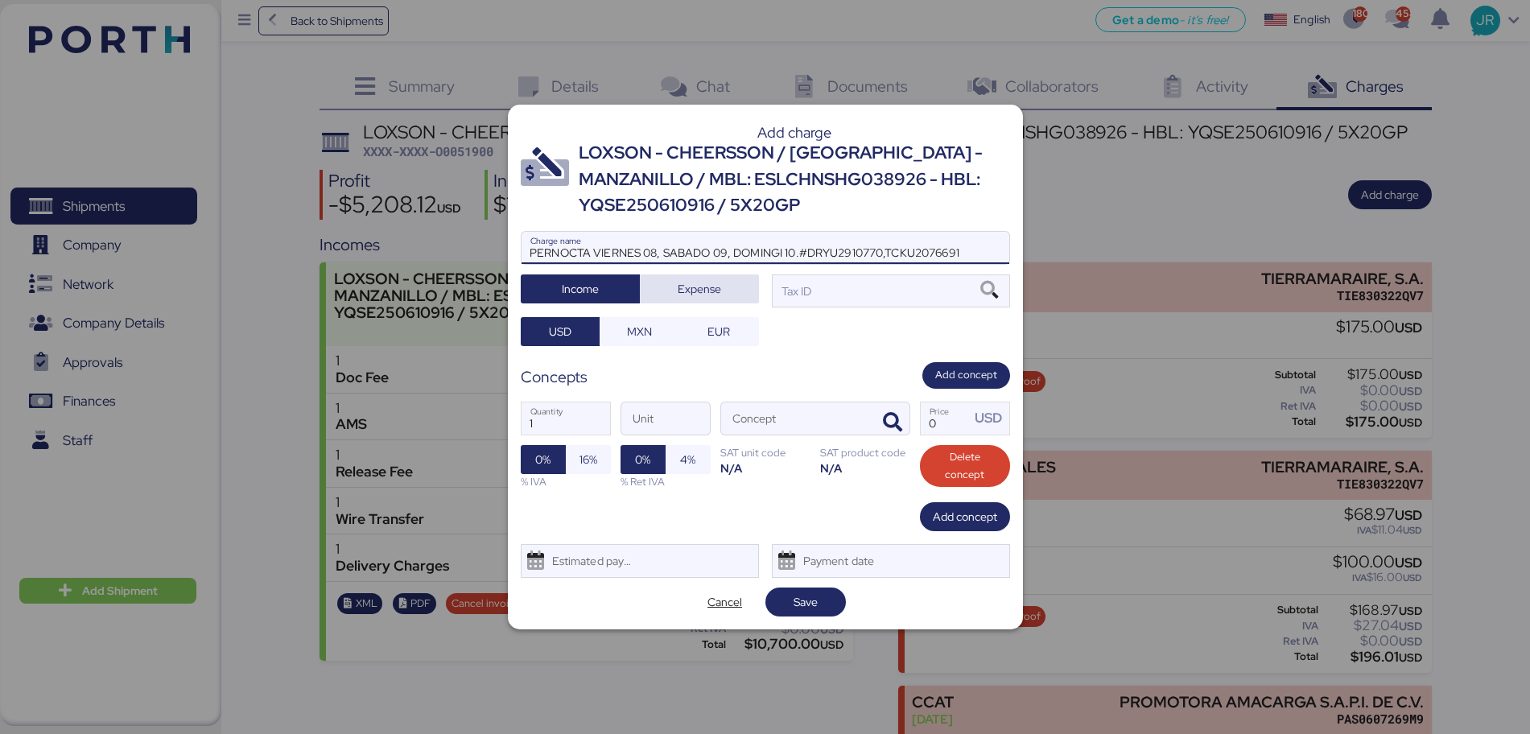
type input "PERNOCTA VIERNES 08, SABADO 09, DOMINGI 10.#DRYU2910770,TCKU2076691"
click at [704, 290] on span "Expense" at bounding box center [699, 288] width 43 height 19
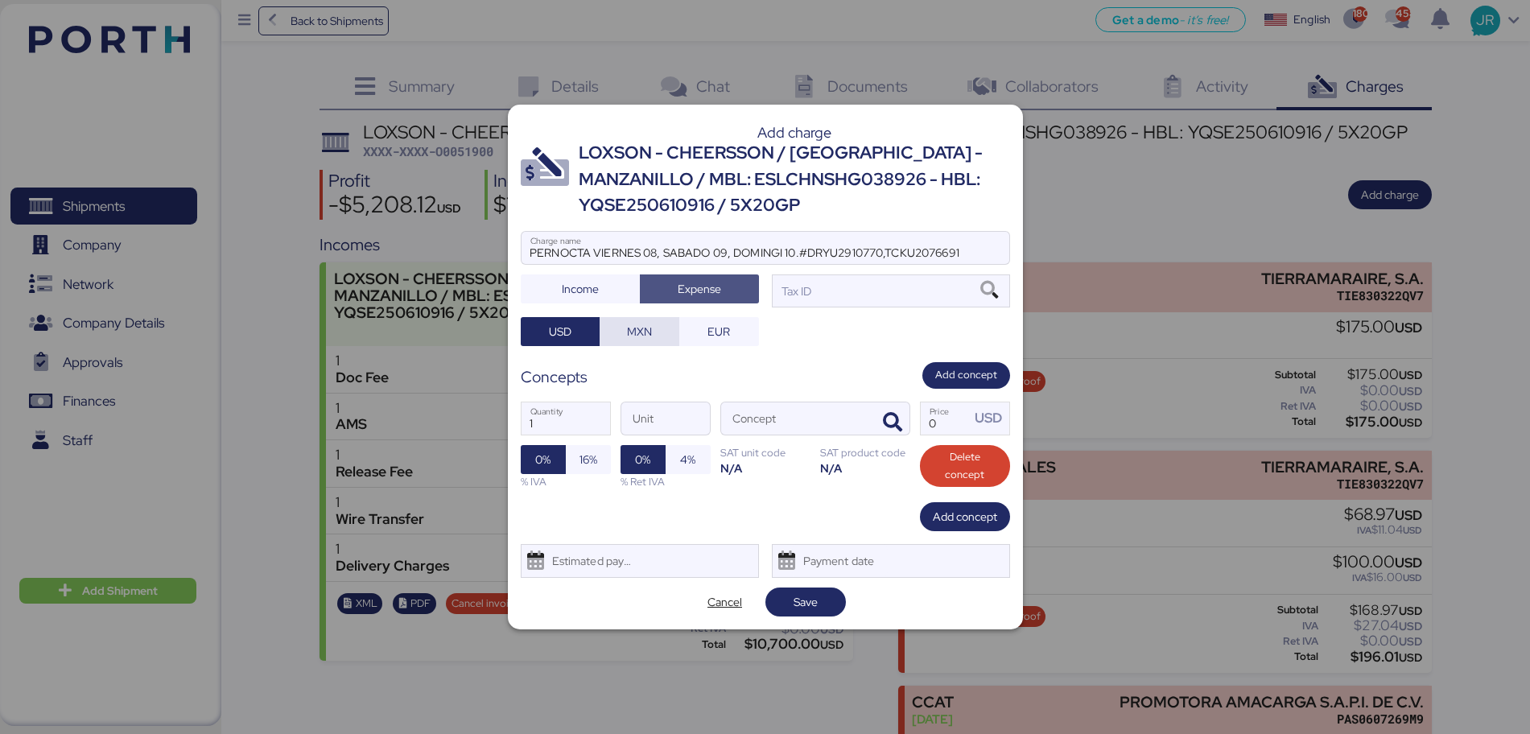
click at [638, 332] on span "MXN" at bounding box center [639, 331] width 25 height 19
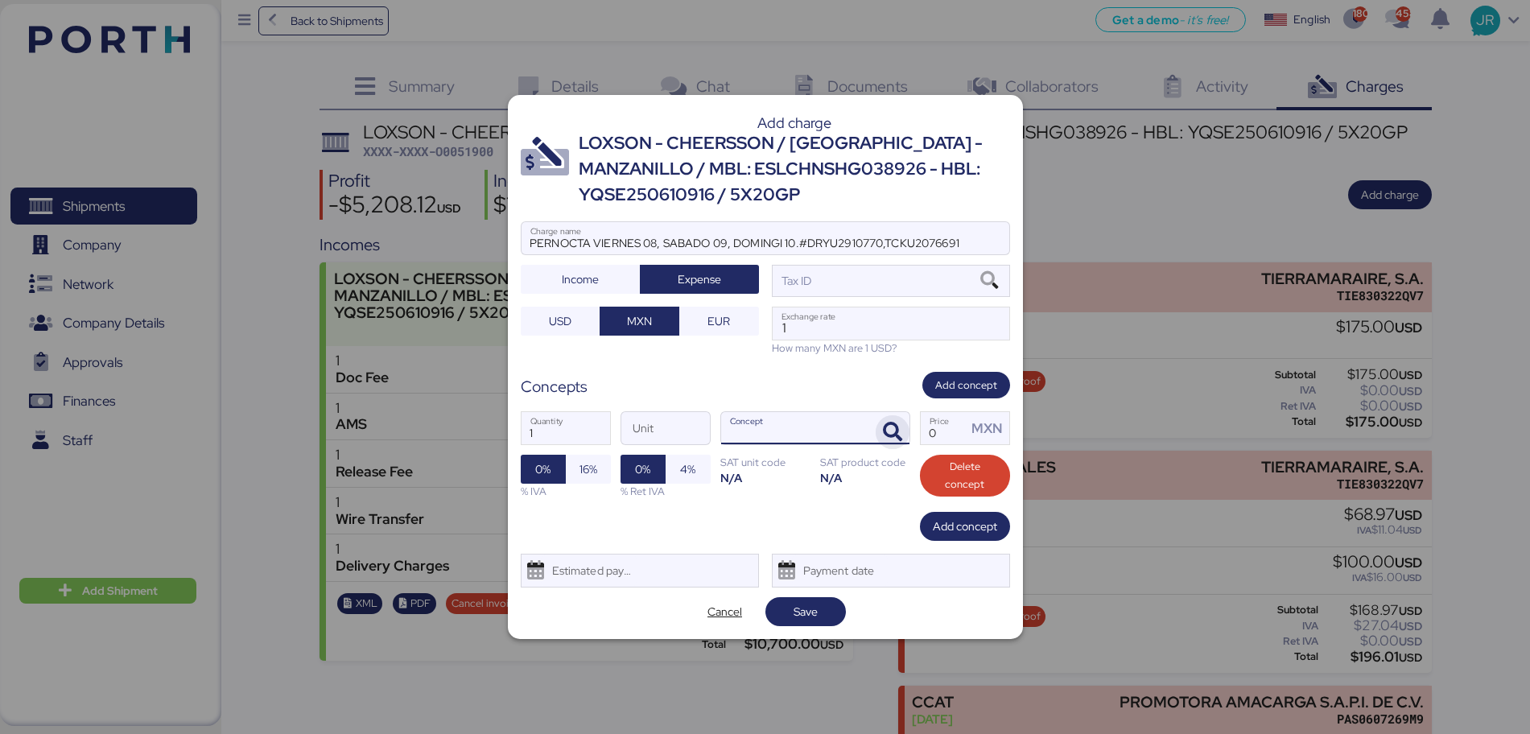
click at [895, 426] on icon "button" at bounding box center [892, 431] width 19 height 19
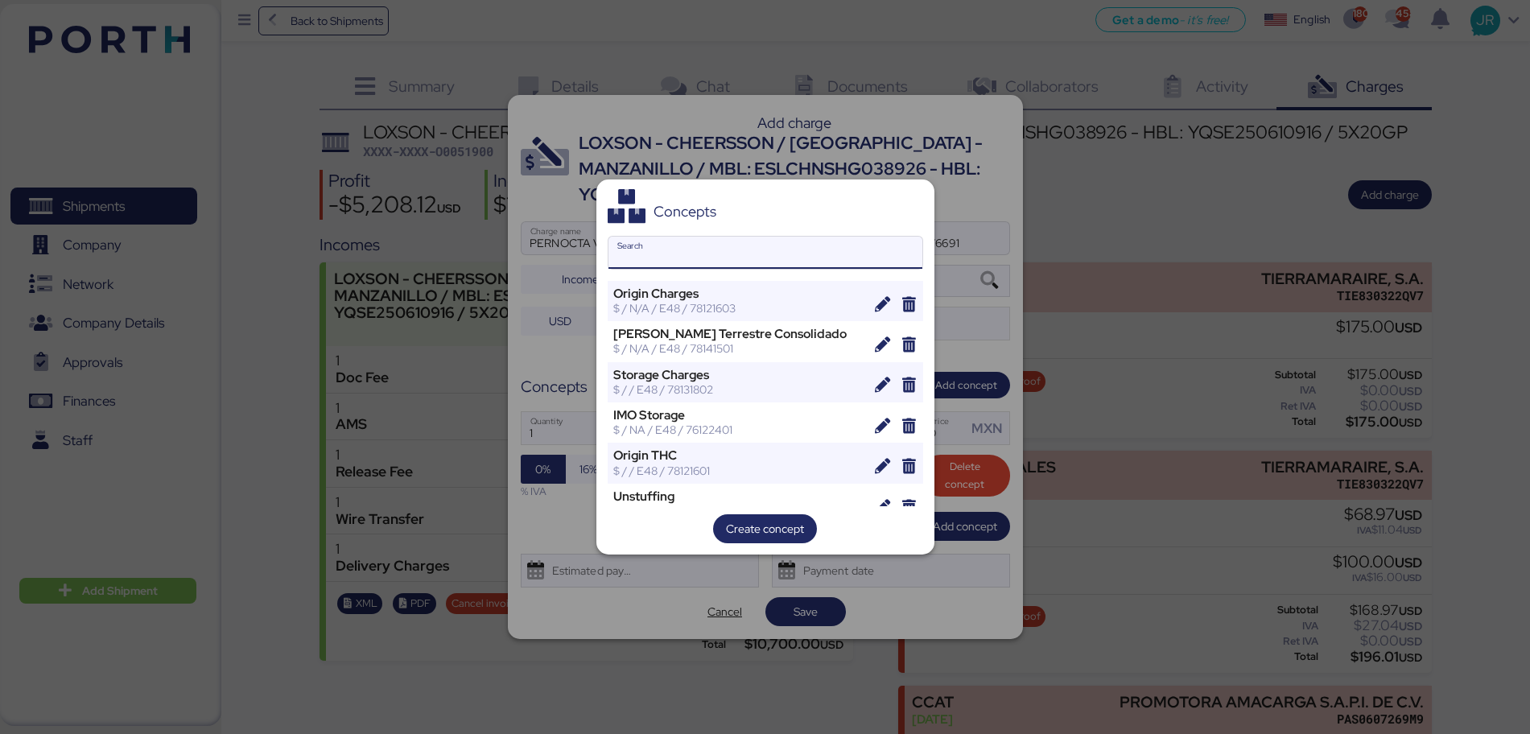
click at [726, 255] on input "Search" at bounding box center [765, 253] width 314 height 32
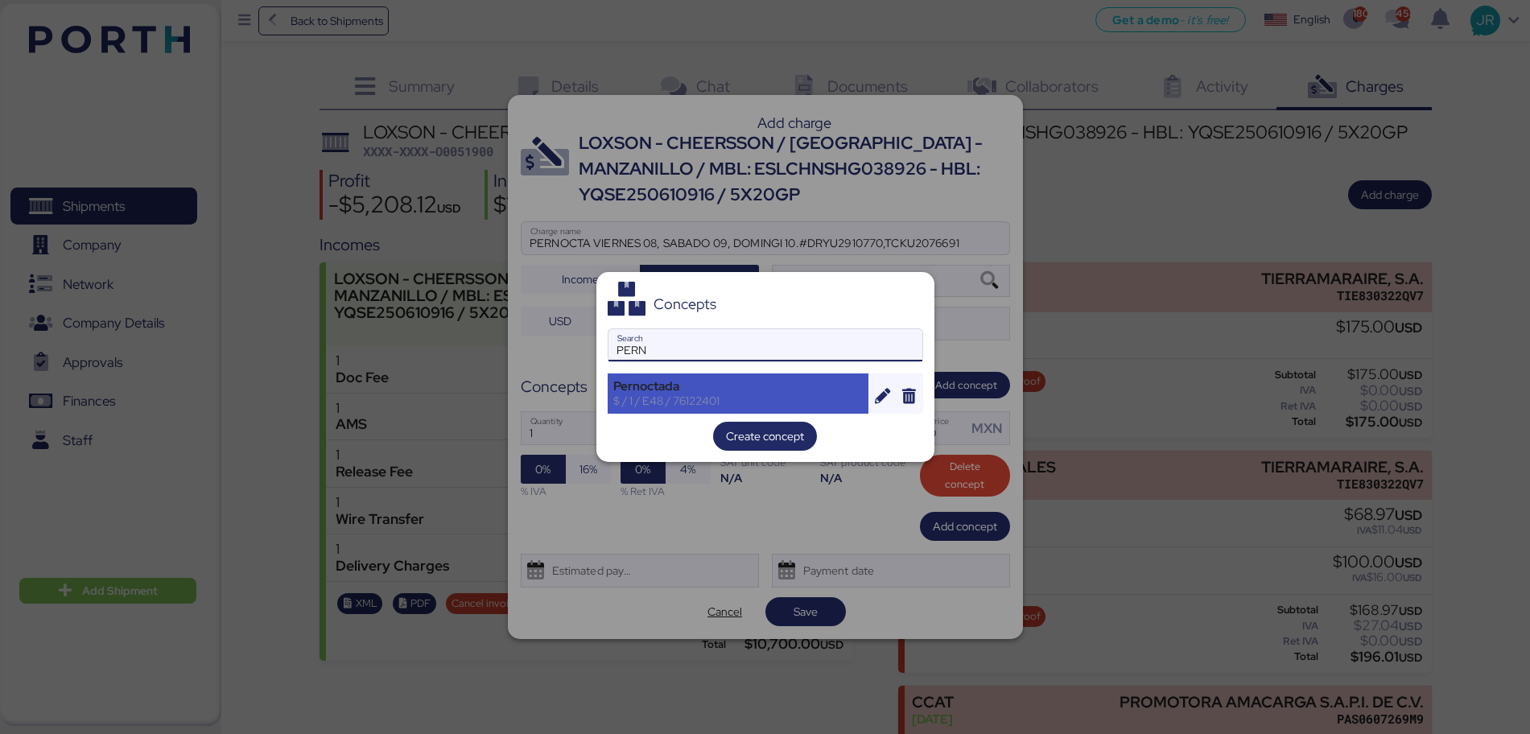
type input "PERN"
click at [692, 383] on div "Pernoctada" at bounding box center [738, 386] width 250 height 14
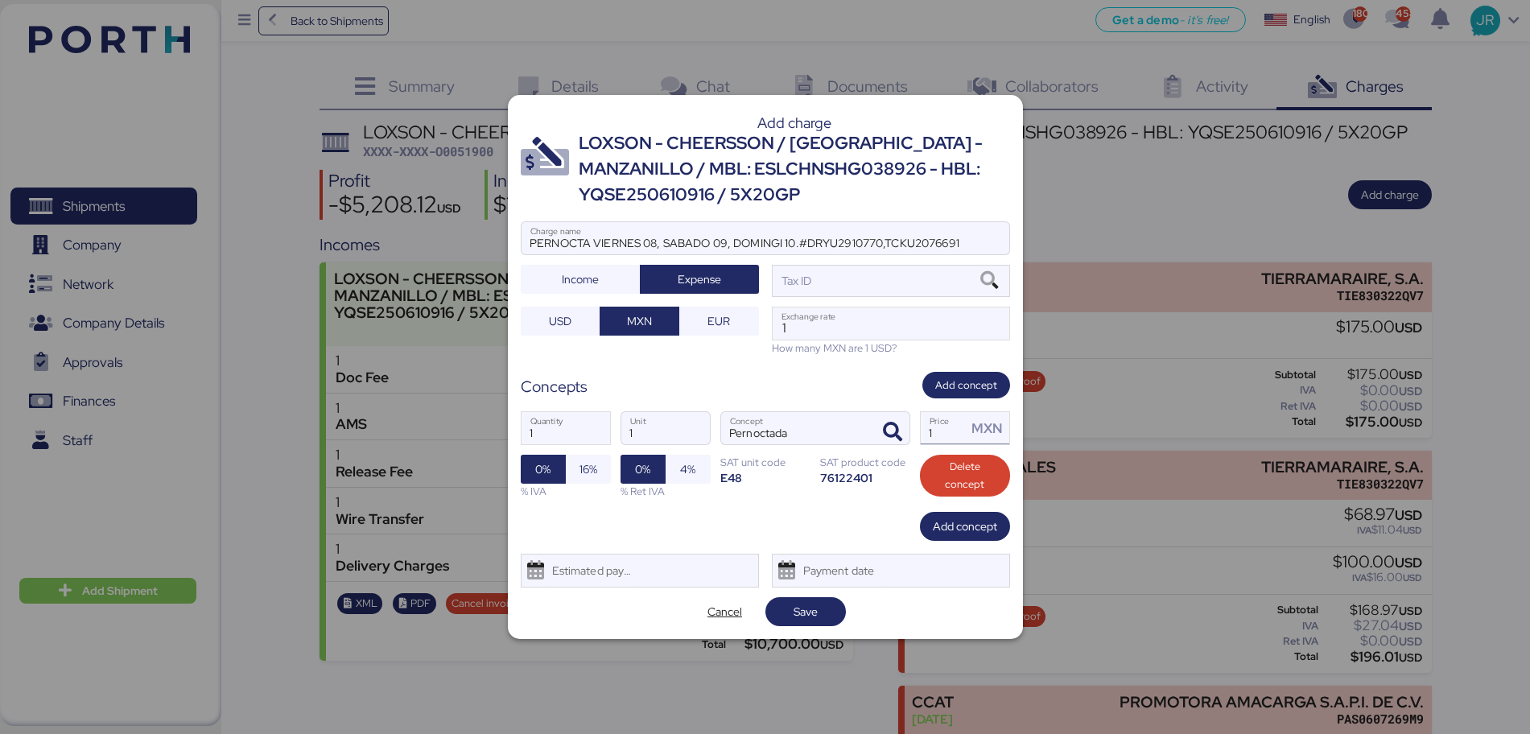
click at [949, 426] on input "1" at bounding box center [944, 428] width 47 height 32
type input "27000"
click at [591, 476] on span "16%" at bounding box center [588, 468] width 18 height 19
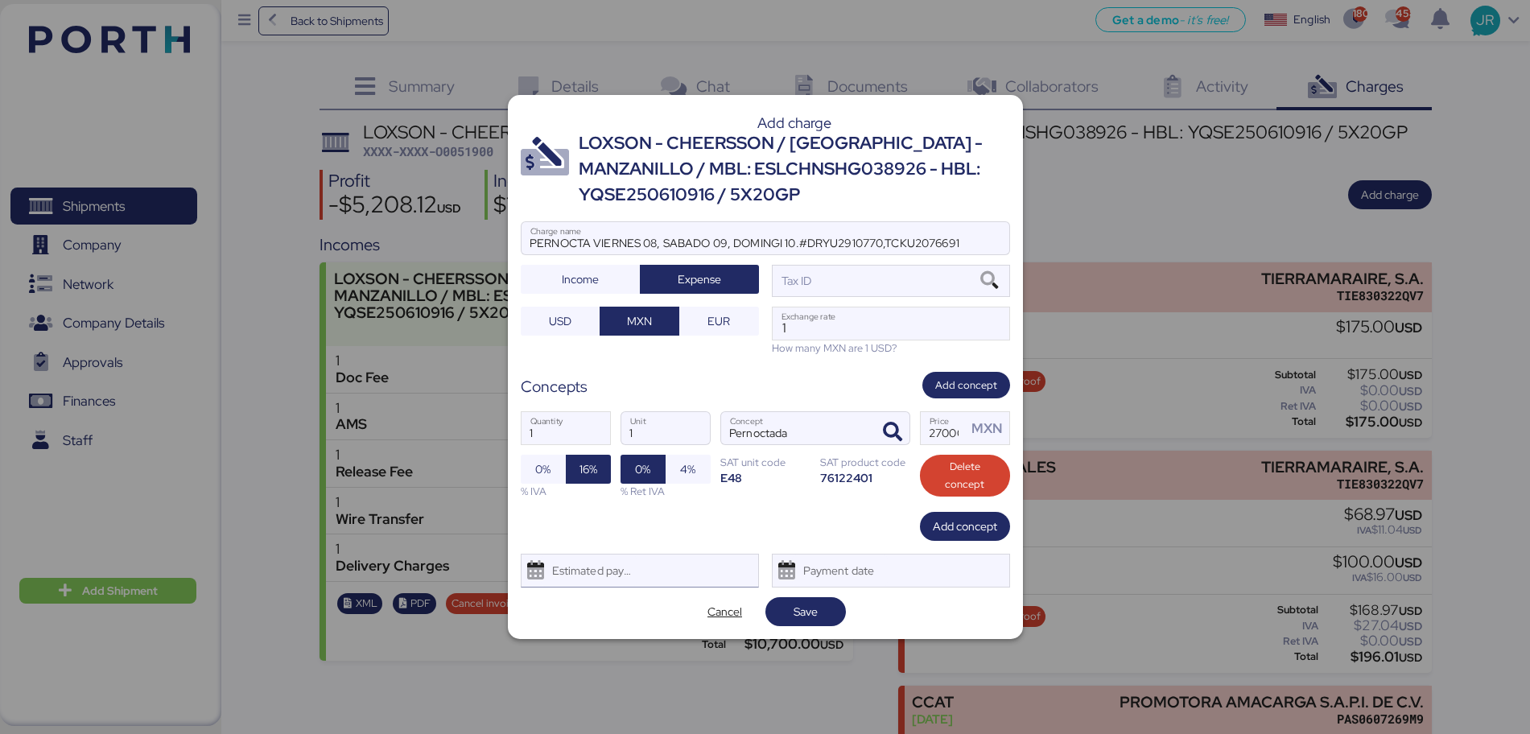
click at [595, 563] on div "Estimated payment date" at bounding box center [589, 570] width 96 height 32
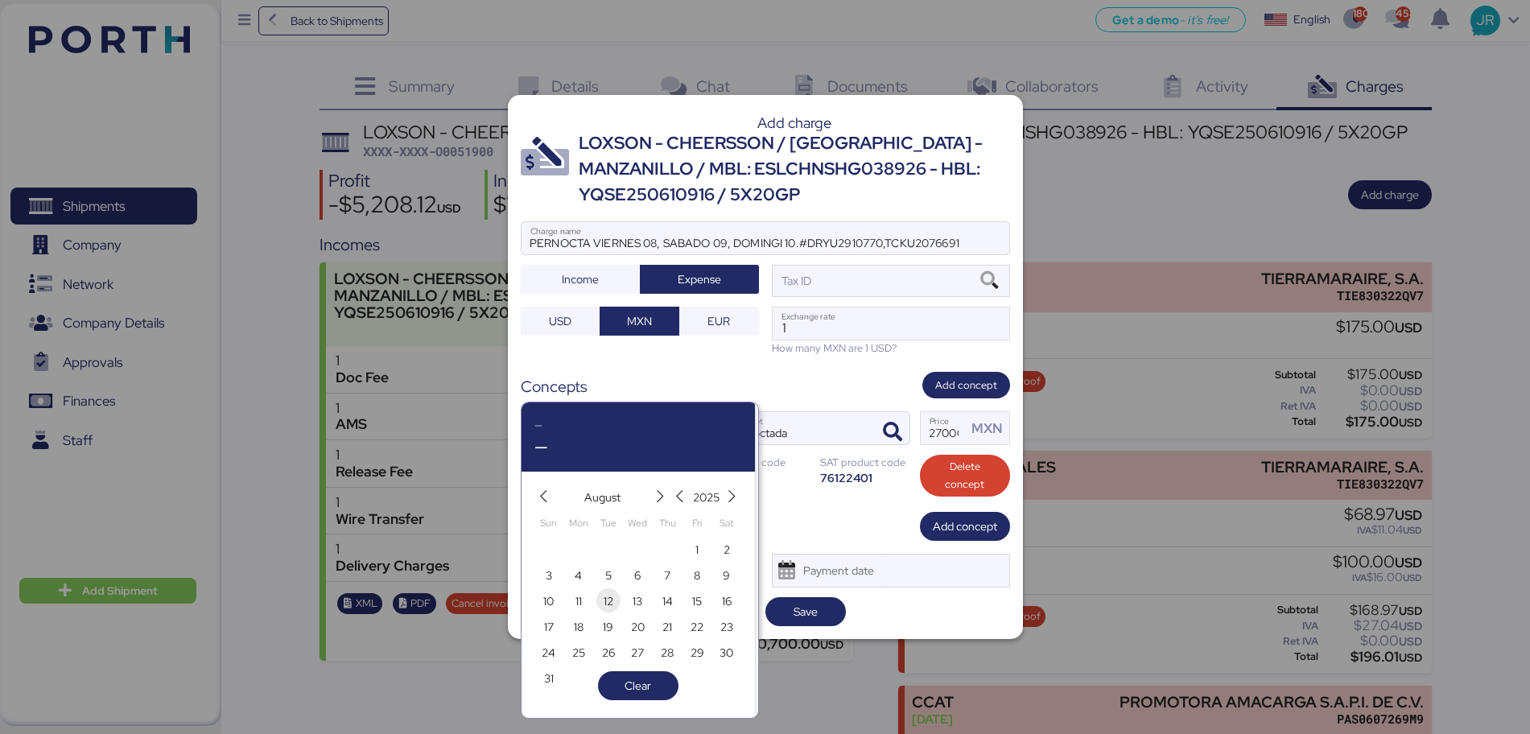
click at [608, 603] on span "12" at bounding box center [609, 600] width 10 height 19
type input "[DATE]"
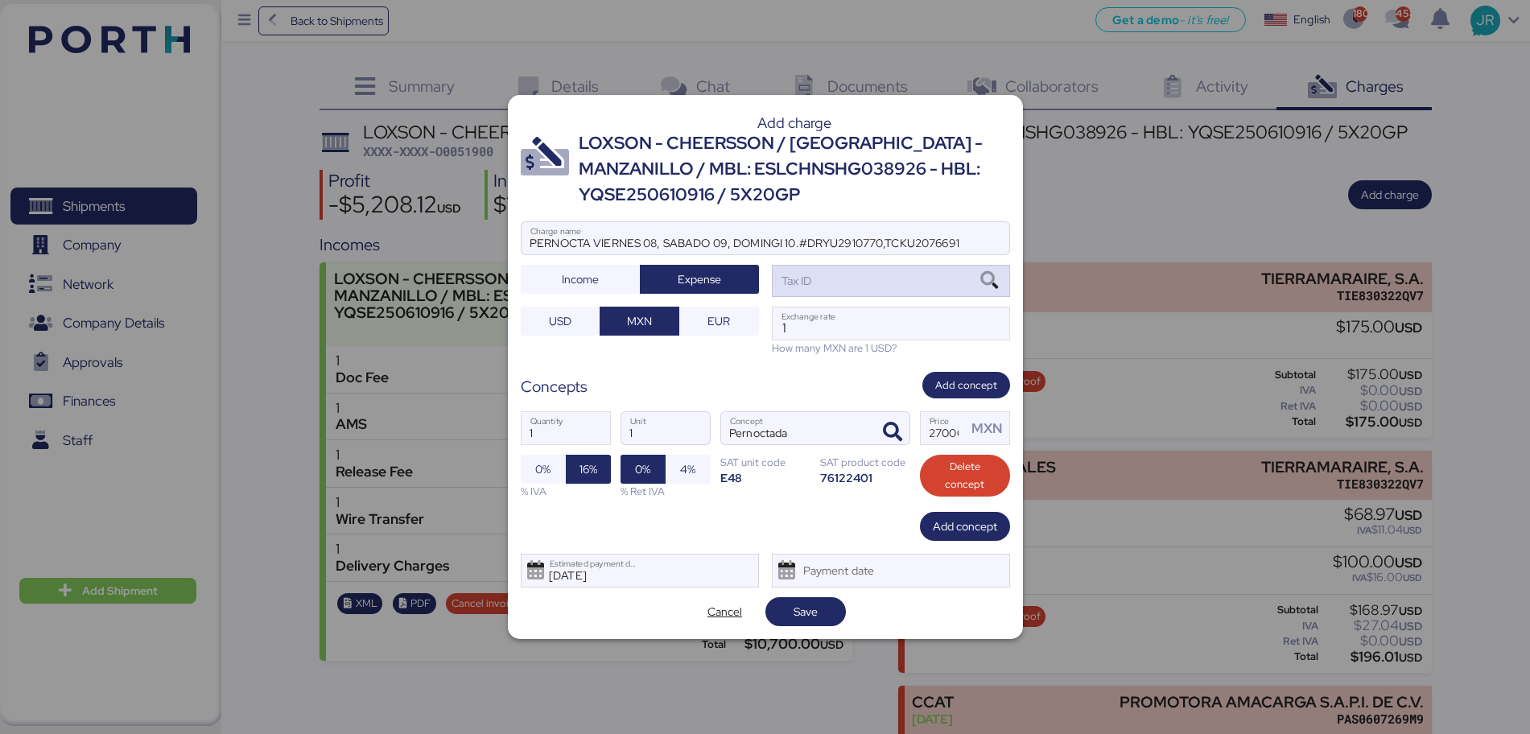
click at [993, 278] on icon at bounding box center [988, 281] width 27 height 18
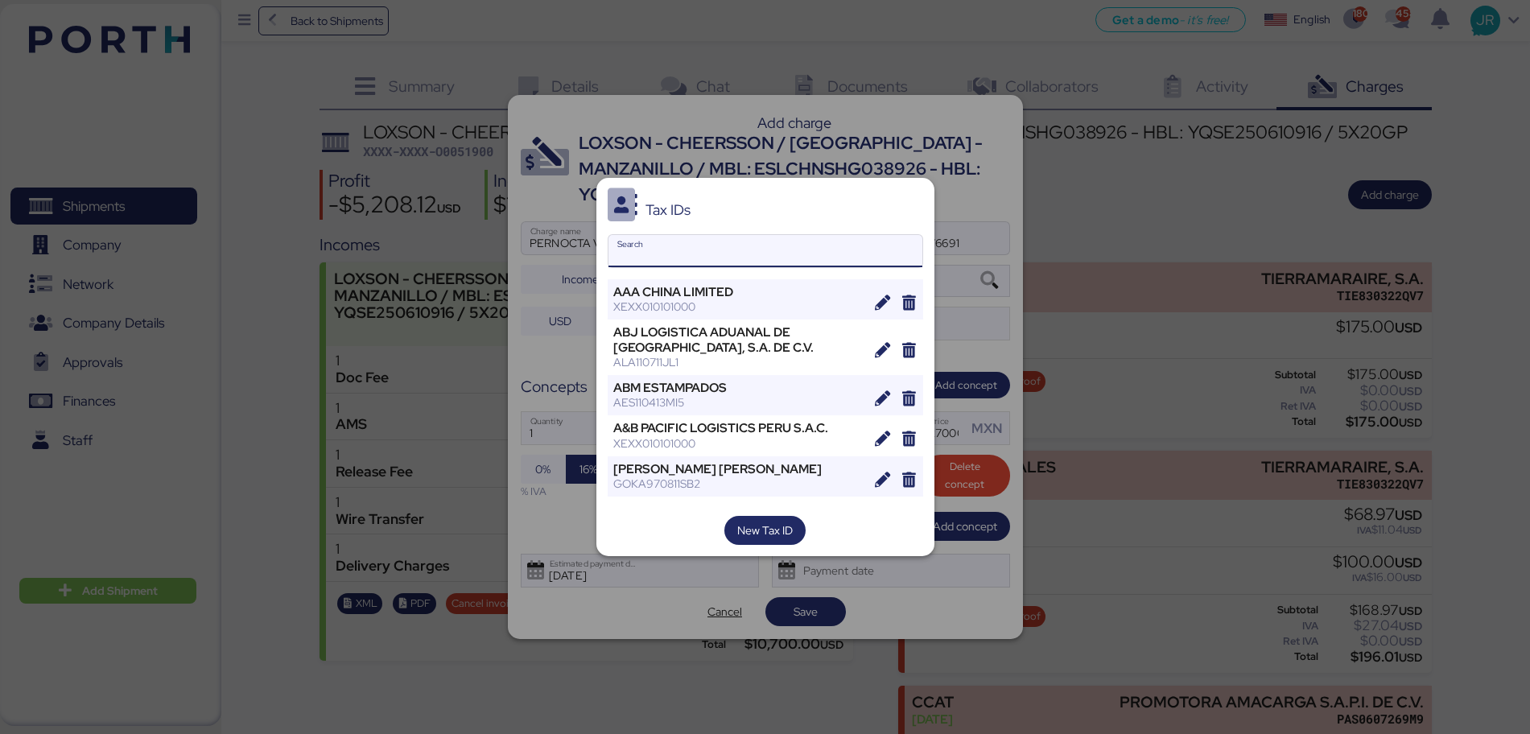
click at [642, 249] on input "Search" at bounding box center [765, 251] width 314 height 32
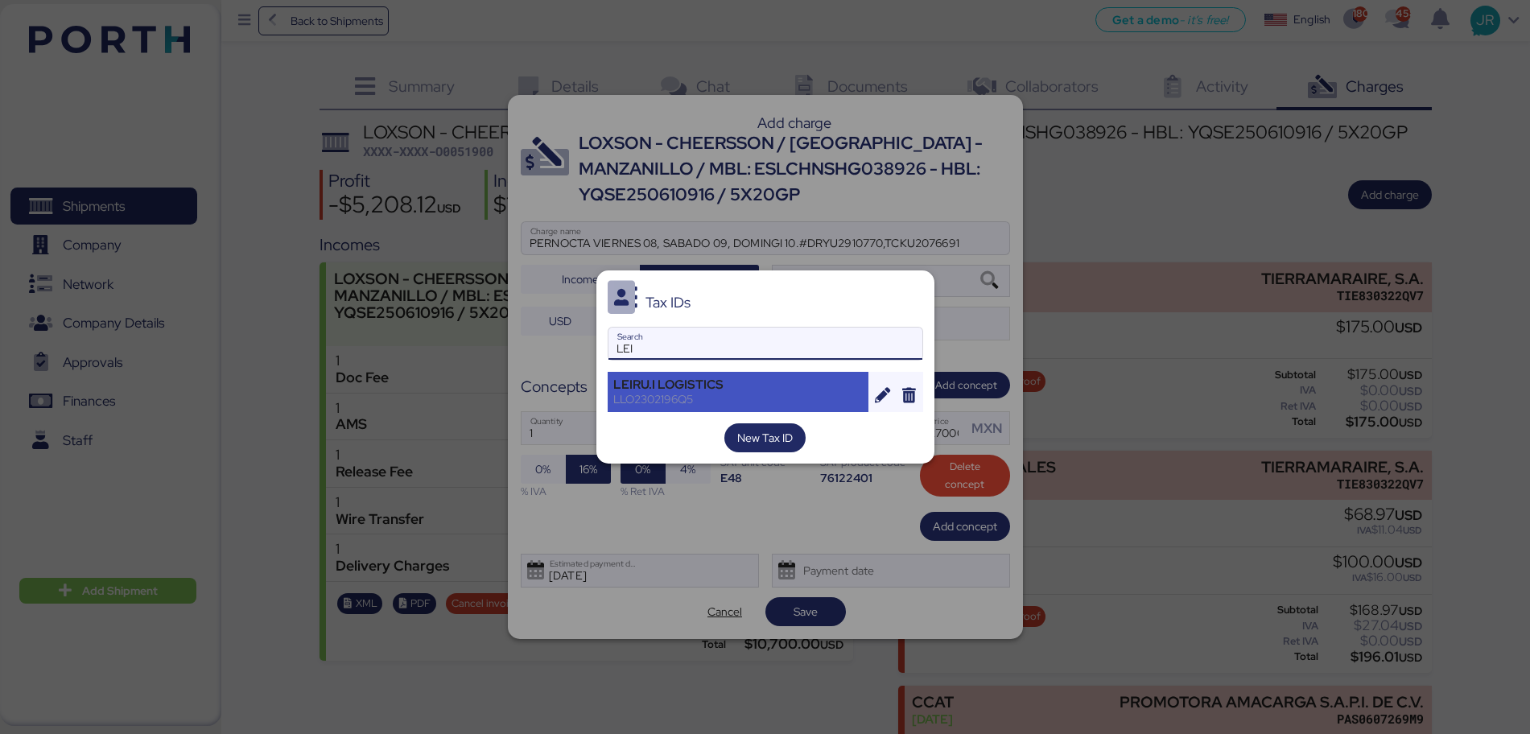
type input "LEI"
click at [666, 398] on div "LLO2302196Q5" at bounding box center [738, 399] width 250 height 14
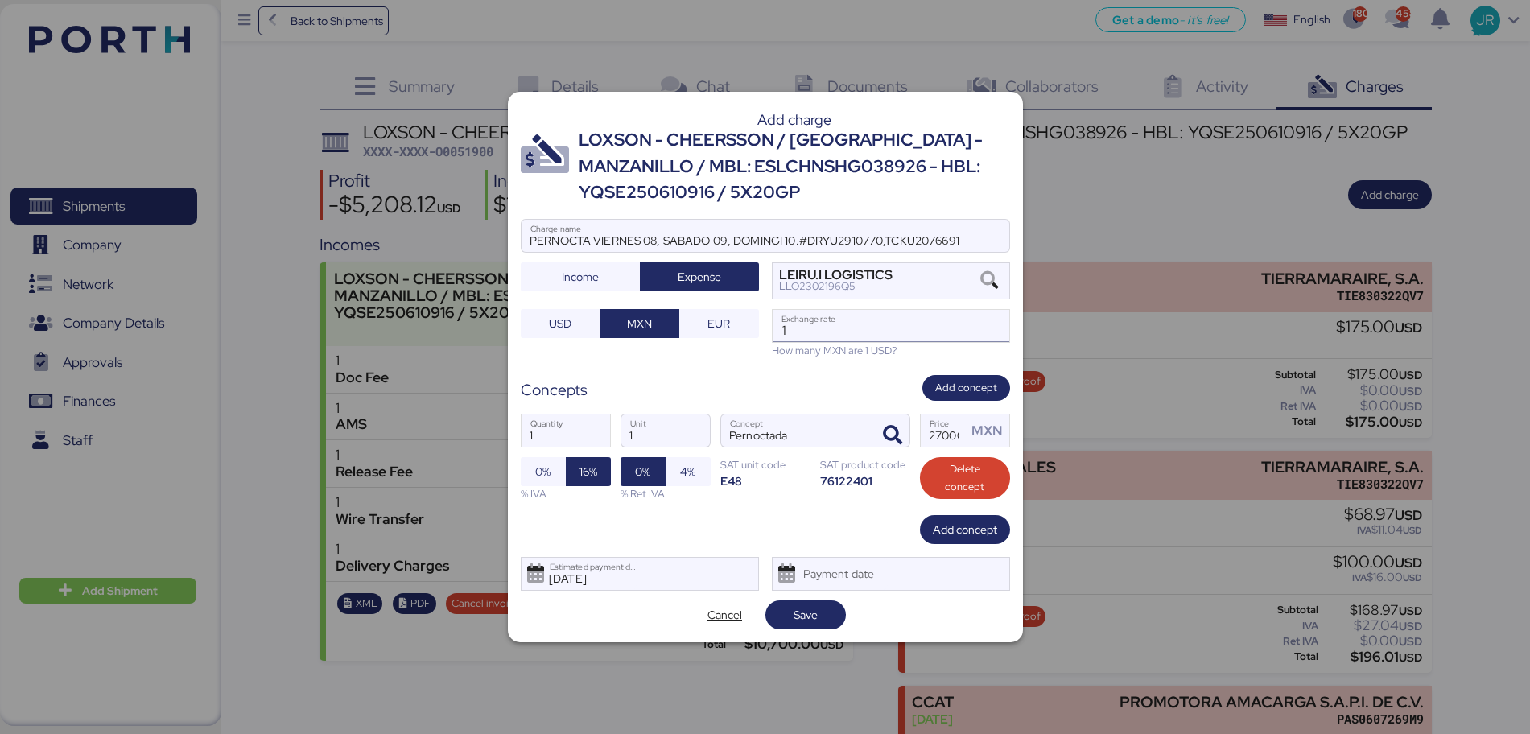
click at [823, 333] on input "1" at bounding box center [890, 326] width 237 height 32
paste input "18.6800"
type input "18.68"
drag, startPoint x: 960, startPoint y: 233, endPoint x: 459, endPoint y: 236, distance: 501.3
click at [459, 236] on div "Add charge LOXSON - CHEERSSON / [GEOGRAPHIC_DATA] - MANZANILLO / MBL: ESLCHNSHG…" at bounding box center [765, 367] width 1530 height 734
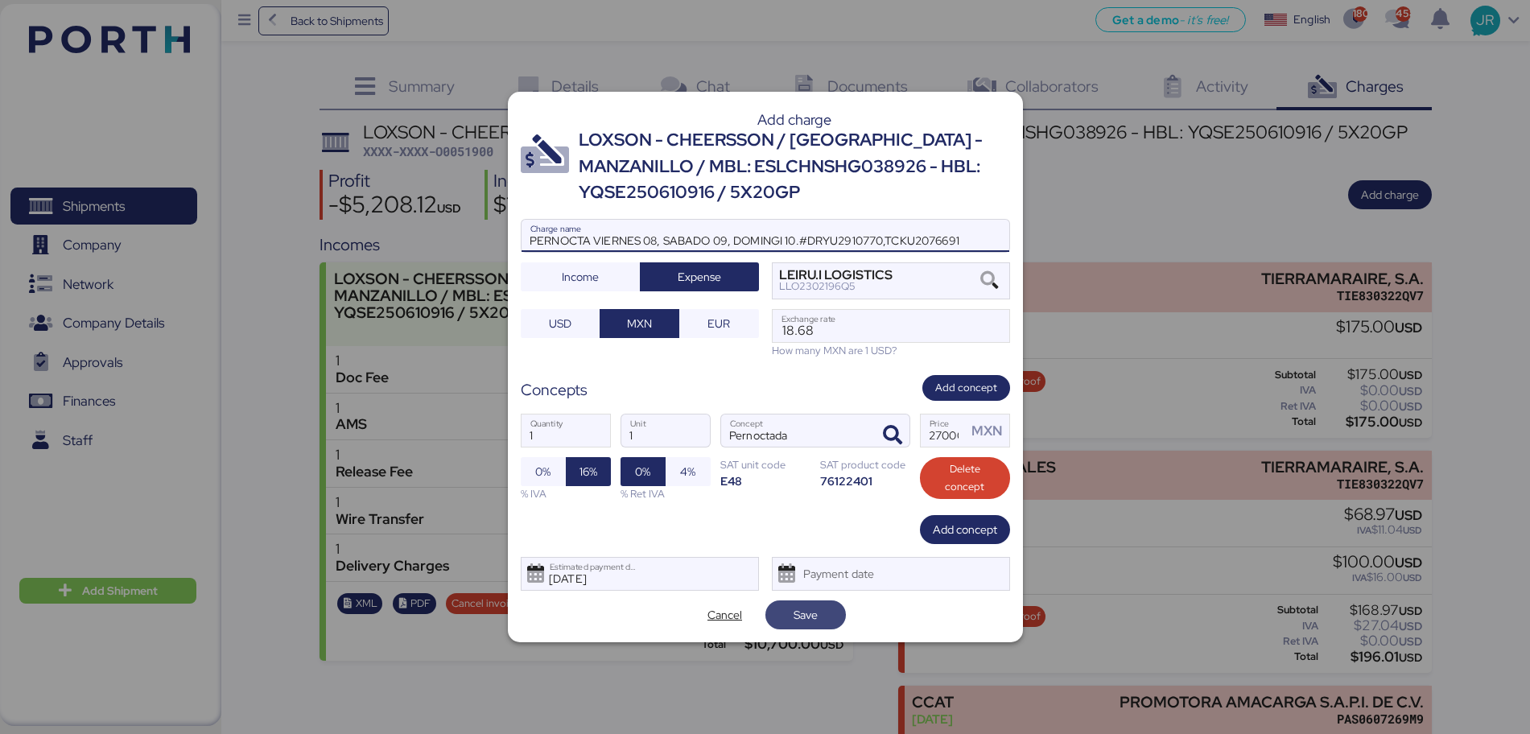
click at [792, 627] on span "Save" at bounding box center [805, 614] width 80 height 29
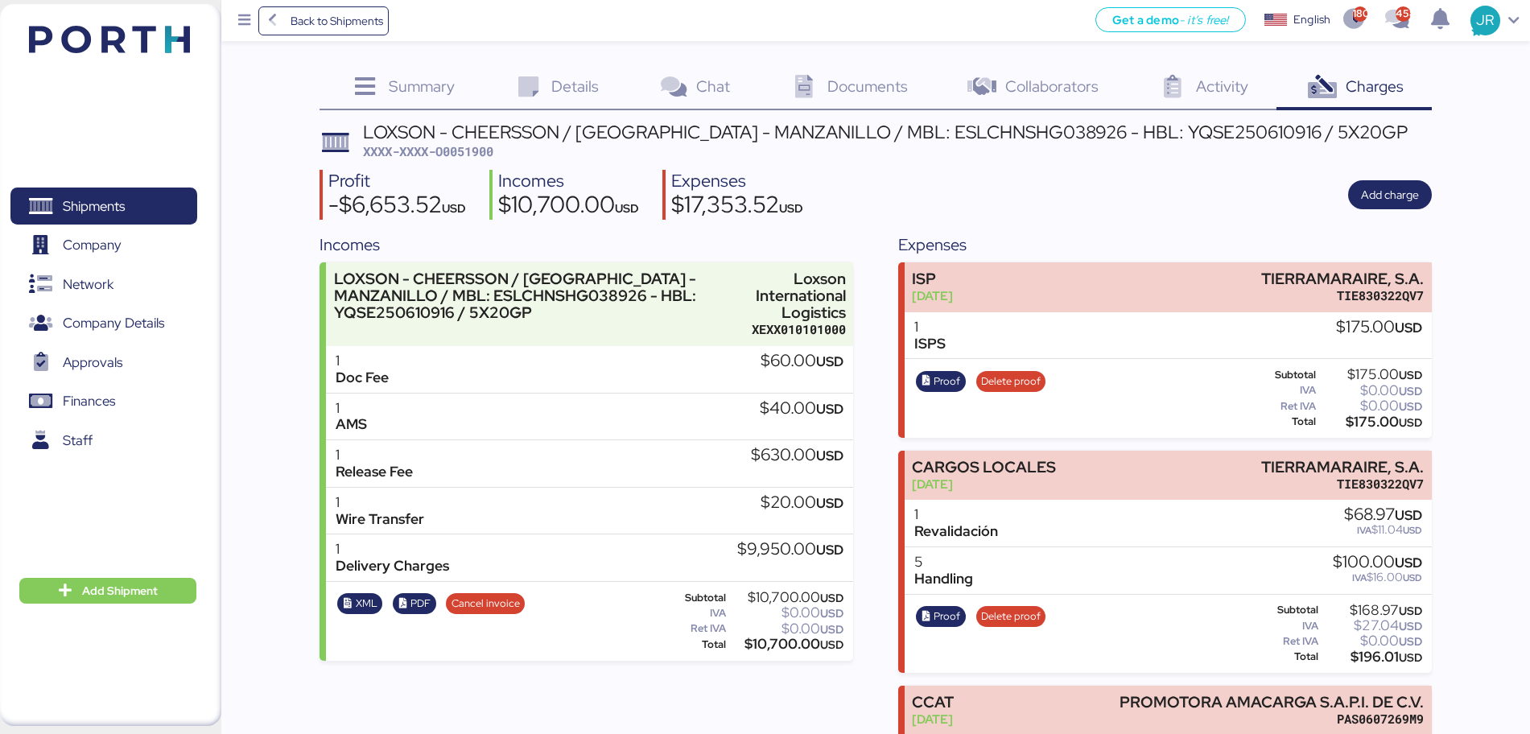
drag, startPoint x: 1014, startPoint y: 189, endPoint x: 909, endPoint y: 177, distance: 105.3
click at [1014, 189] on div "Profit -$6,653.52 USD Incomes $10,700.00 USD Expenses $17,353.52 USD Add charge" at bounding box center [875, 195] width 1112 height 51
click at [443, 152] on span "XXXX-XXXX-O0051900" at bounding box center [428, 151] width 130 height 16
copy span "O0051900"
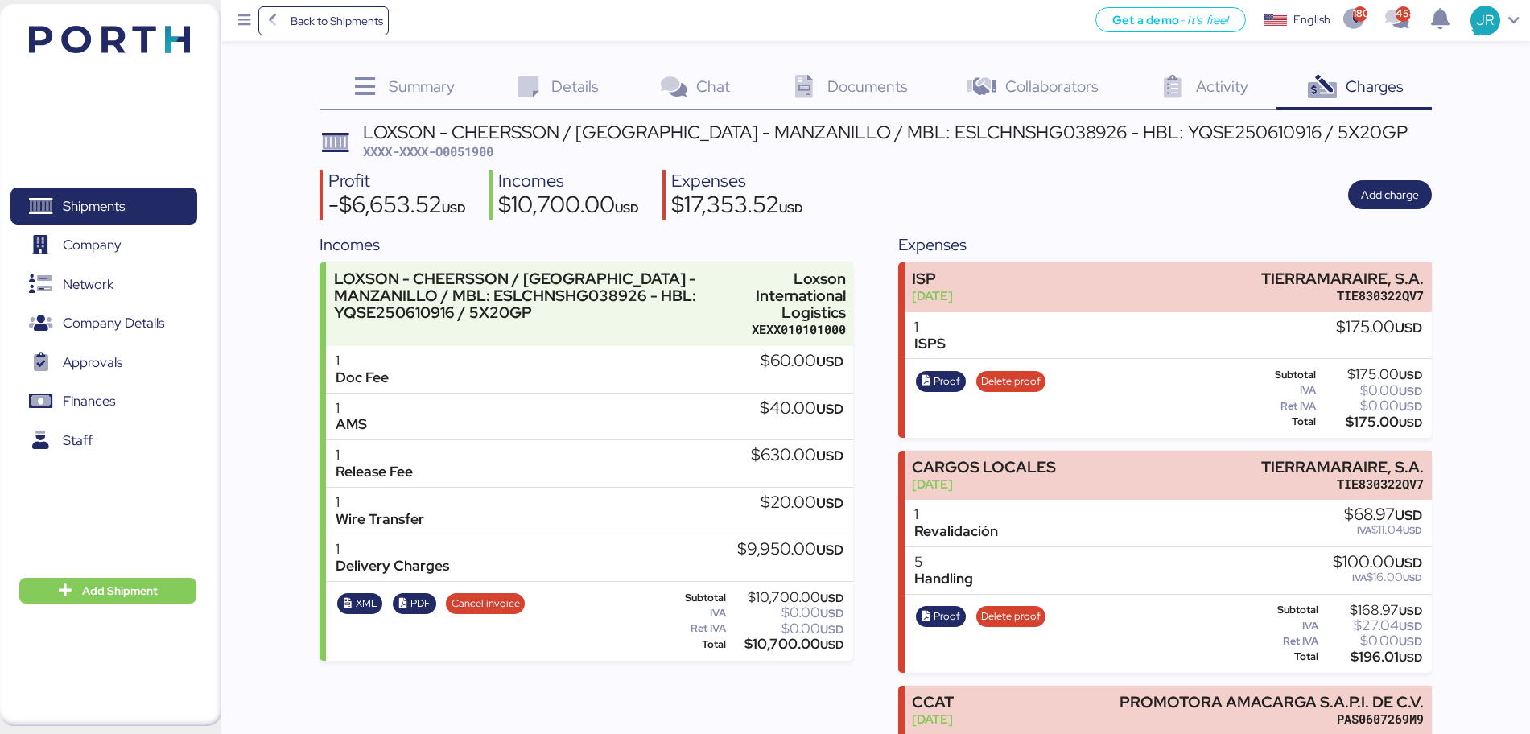
drag, startPoint x: 982, startPoint y: 187, endPoint x: 933, endPoint y: 154, distance: 58.0
click at [982, 187] on div "Profit -$6,653.52 USD Incomes $10,700.00 USD Expenses $17,353.52 USD Add charge" at bounding box center [875, 195] width 1112 height 51
